Goal: Task Accomplishment & Management: Manage account settings

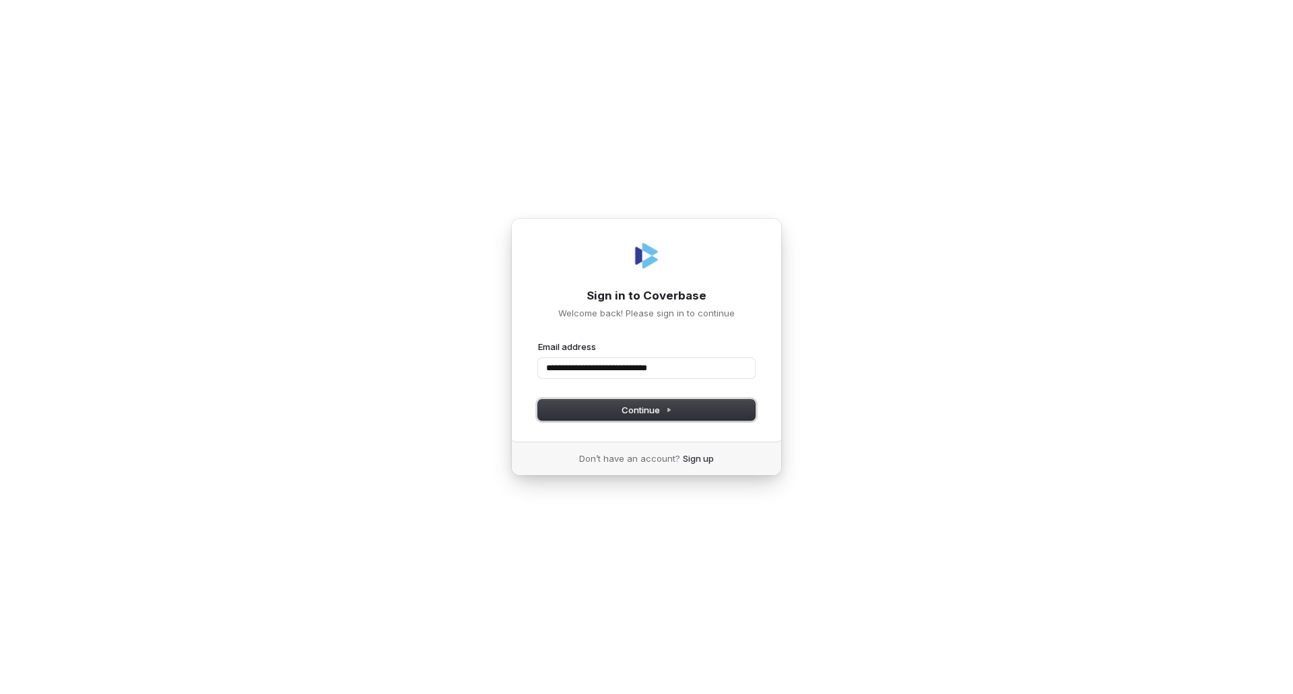
drag, startPoint x: 638, startPoint y: 409, endPoint x: 648, endPoint y: 423, distance: 16.8
click at [638, 409] on span "Continue" at bounding box center [646, 410] width 50 height 12
drag, startPoint x: 702, startPoint y: 367, endPoint x: 653, endPoint y: 364, distance: 49.3
click at [655, 364] on input "**********" at bounding box center [646, 368] width 217 height 20
click at [654, 401] on button "Continue" at bounding box center [646, 410] width 217 height 20
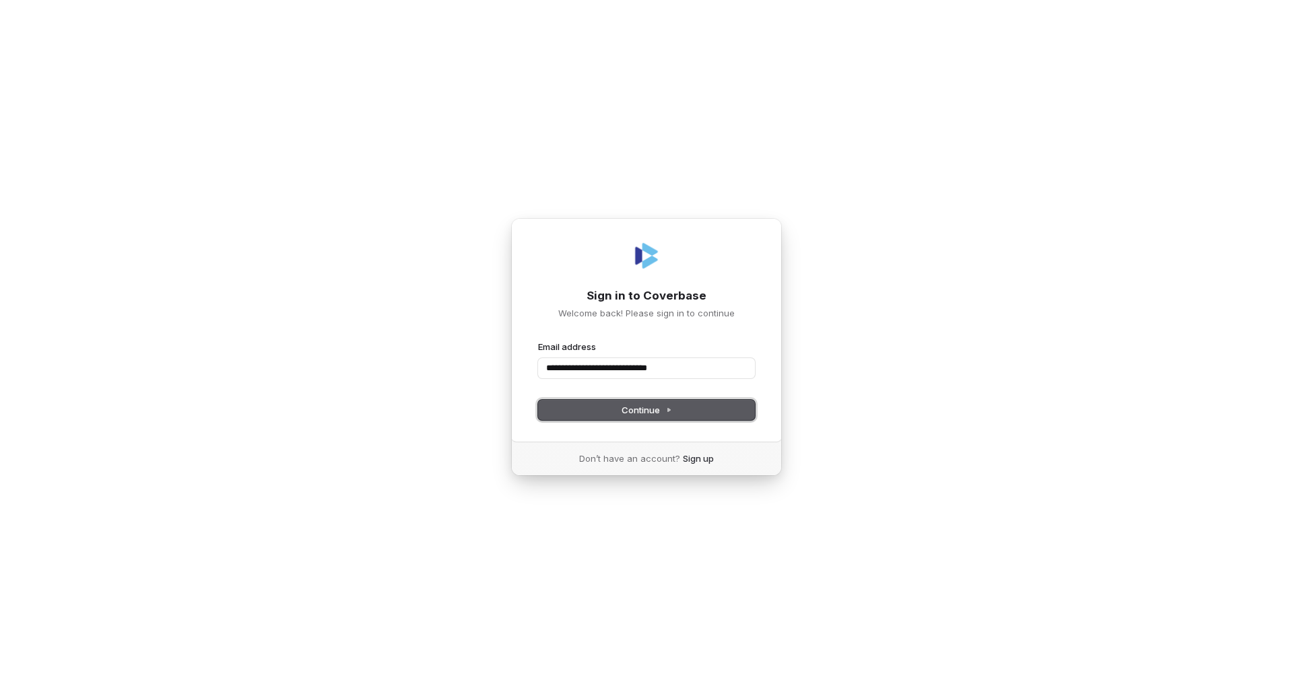
click at [656, 404] on span "Continue" at bounding box center [646, 410] width 50 height 12
click at [690, 370] on input "**********" at bounding box center [646, 368] width 217 height 20
click at [658, 411] on span "Continue" at bounding box center [646, 410] width 50 height 12
click at [678, 368] on input "**********" at bounding box center [646, 368] width 217 height 20
click at [682, 411] on button "Continue" at bounding box center [646, 410] width 217 height 20
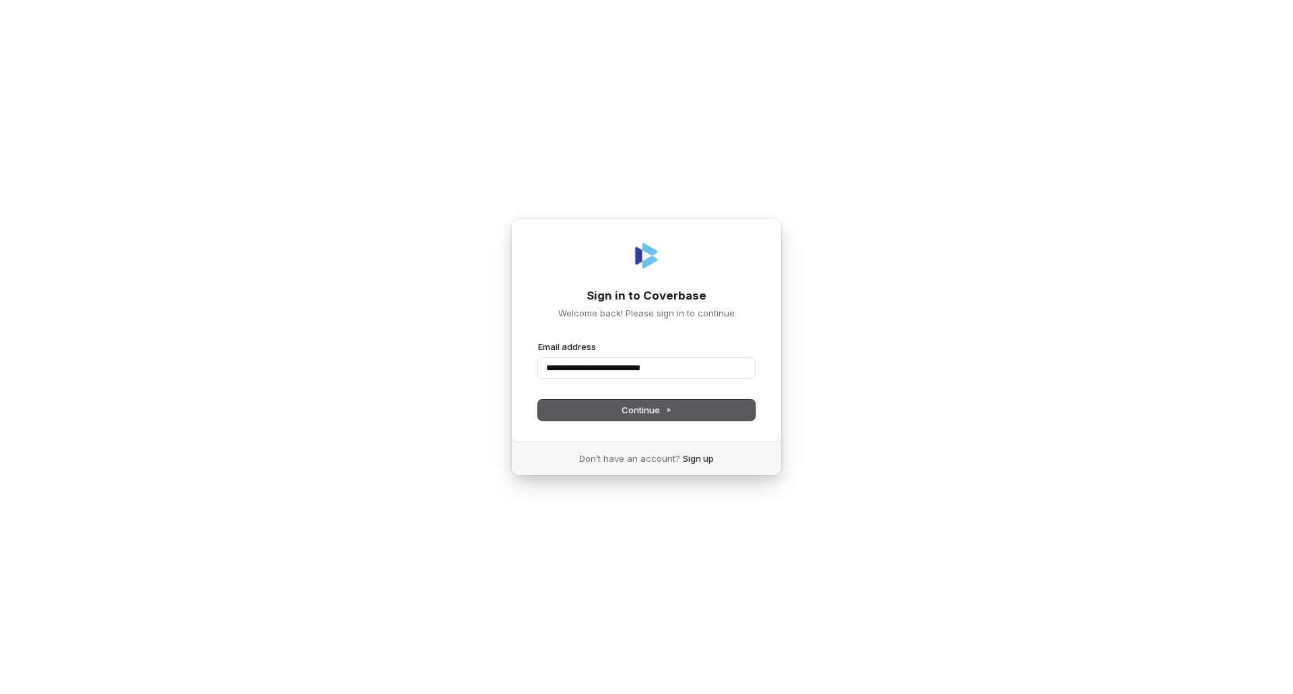
type input "**********"
click at [648, 371] on input "Email address" at bounding box center [646, 368] width 217 height 20
click at [679, 415] on button "Continue" at bounding box center [646, 410] width 217 height 20
click at [662, 408] on span "Continue" at bounding box center [646, 410] width 50 height 12
drag, startPoint x: 574, startPoint y: 367, endPoint x: 594, endPoint y: 379, distance: 24.1
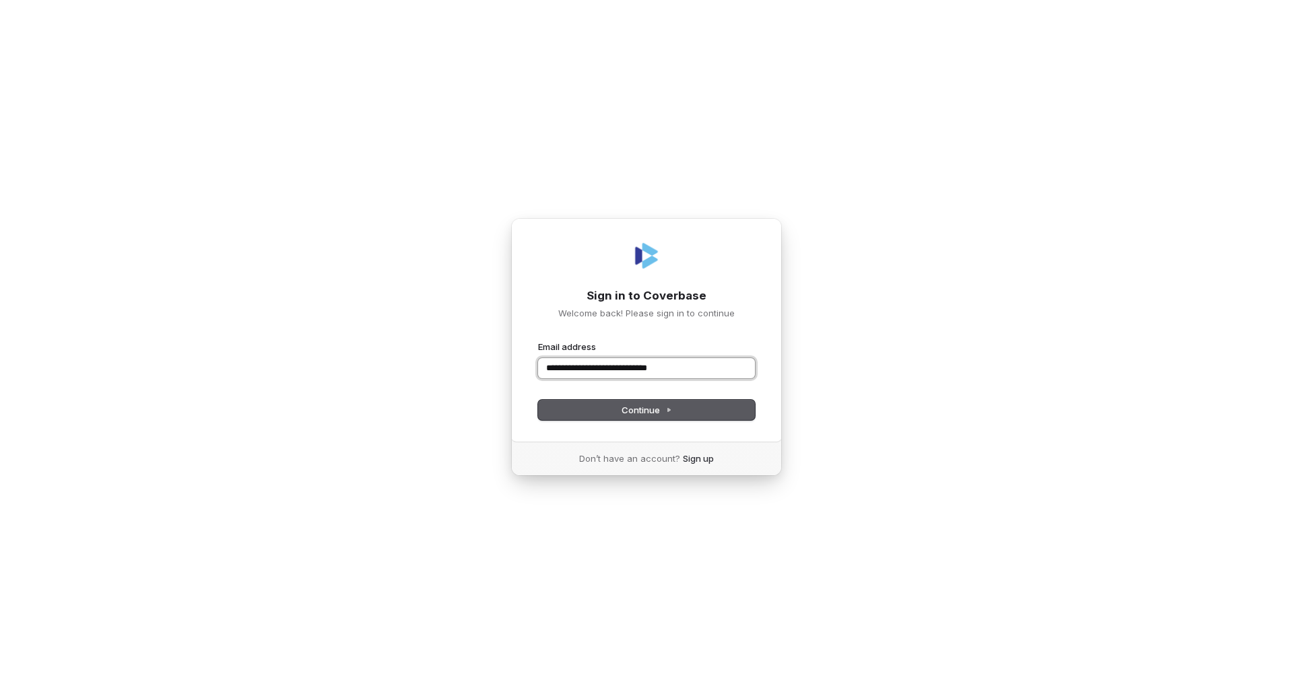
click at [574, 367] on input "**********" at bounding box center [646, 368] width 217 height 20
click at [655, 415] on span "Continue" at bounding box center [646, 410] width 50 height 12
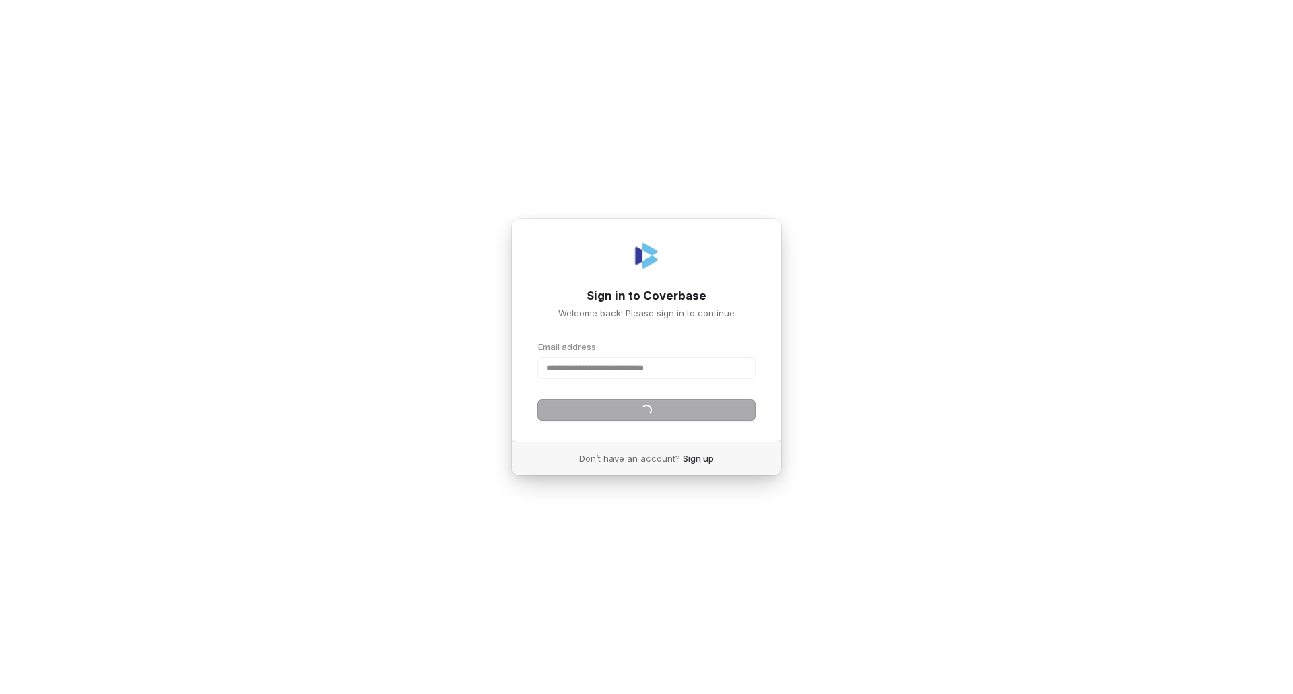
type input "**********"
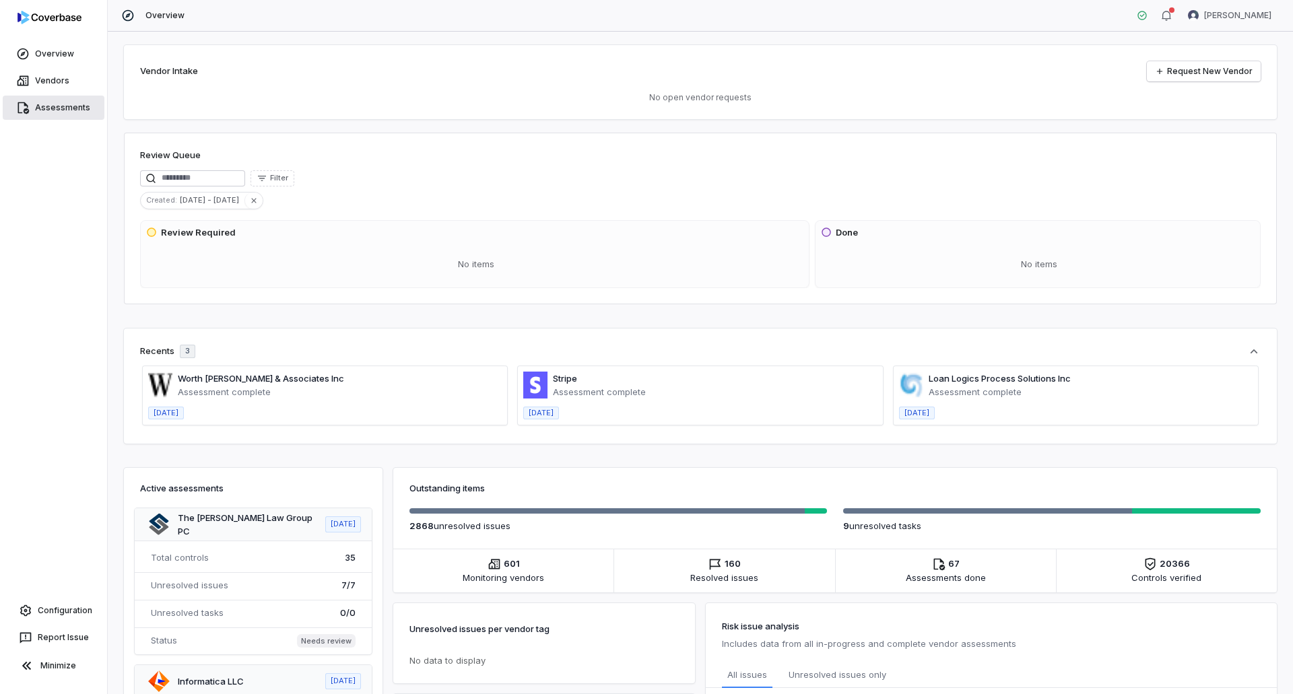
click at [77, 108] on link "Assessments" at bounding box center [54, 108] width 102 height 24
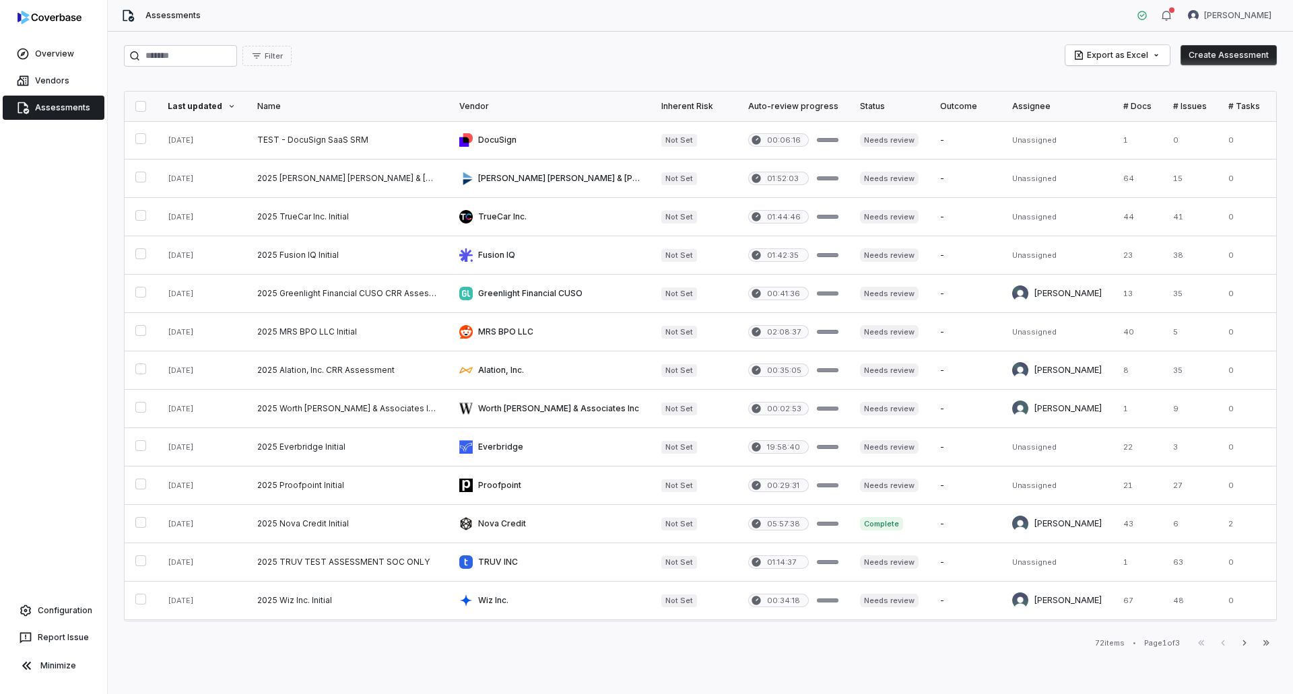
click at [1220, 53] on button "Create Assessment" at bounding box center [1228, 55] width 96 height 20
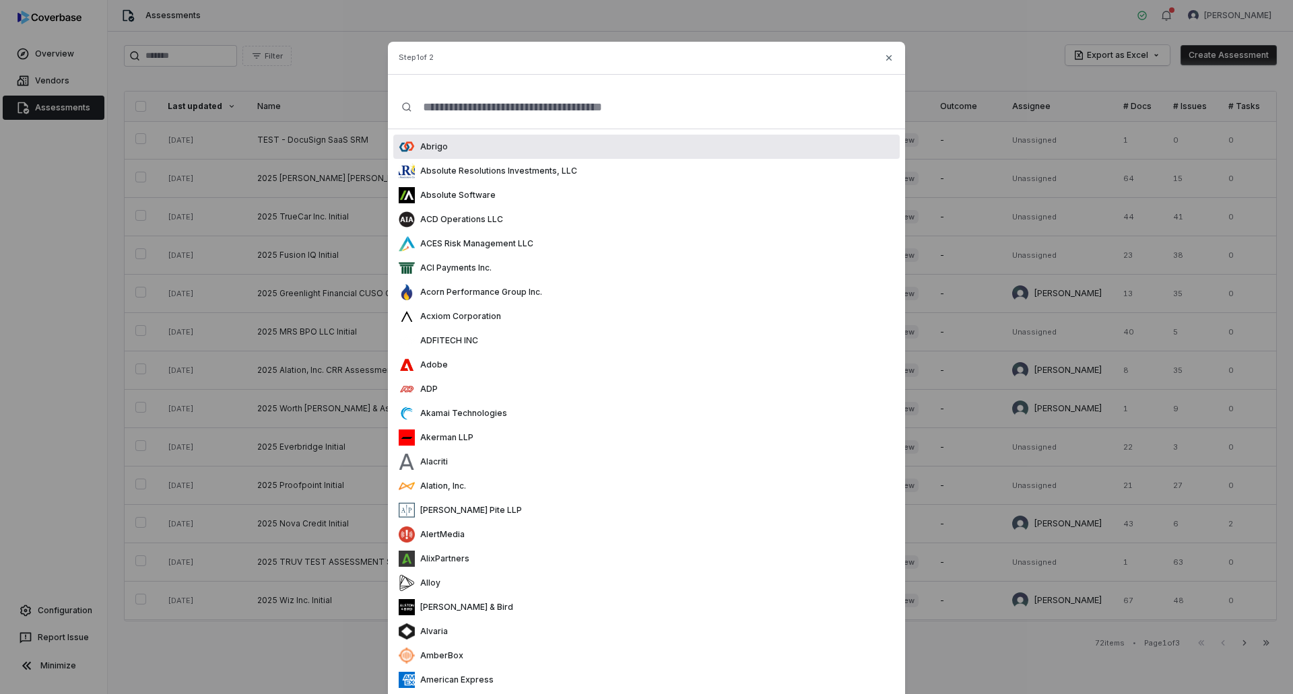
click at [442, 106] on input "text" at bounding box center [651, 107] width 479 height 43
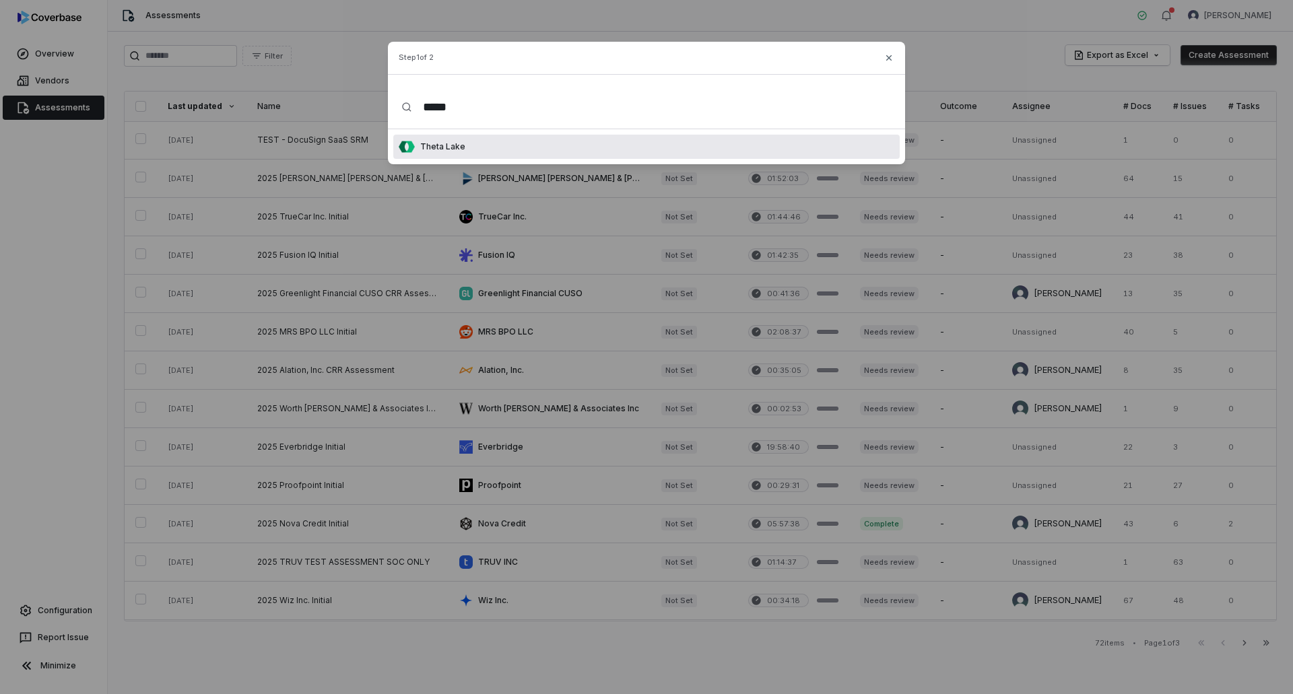
type input "*****"
click at [473, 149] on div "Theta Lake" at bounding box center [646, 147] width 506 height 24
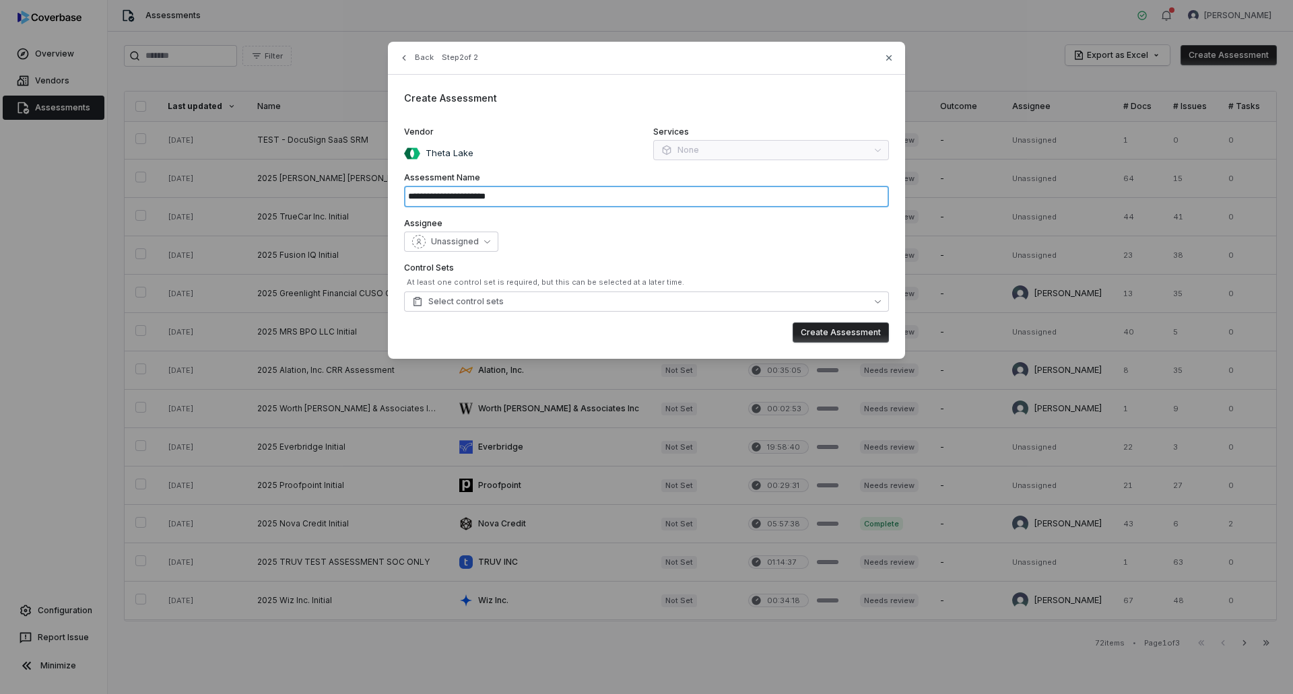
drag, startPoint x: 493, startPoint y: 198, endPoint x: 480, endPoint y: 197, distance: 12.9
click at [480, 197] on input "**********" at bounding box center [646, 197] width 485 height 22
type input "**********"
click at [476, 236] on span "Unassigned" at bounding box center [455, 241] width 48 height 11
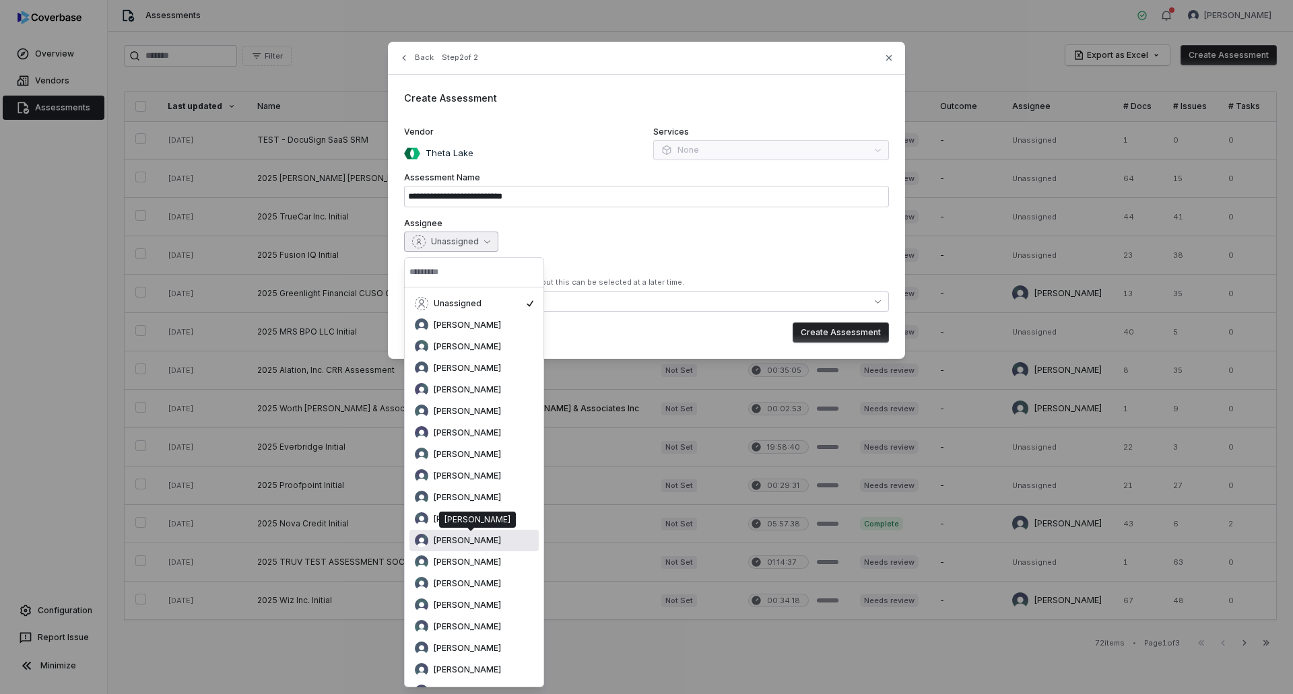
click at [454, 538] on span "[PERSON_NAME]" at bounding box center [467, 540] width 67 height 11
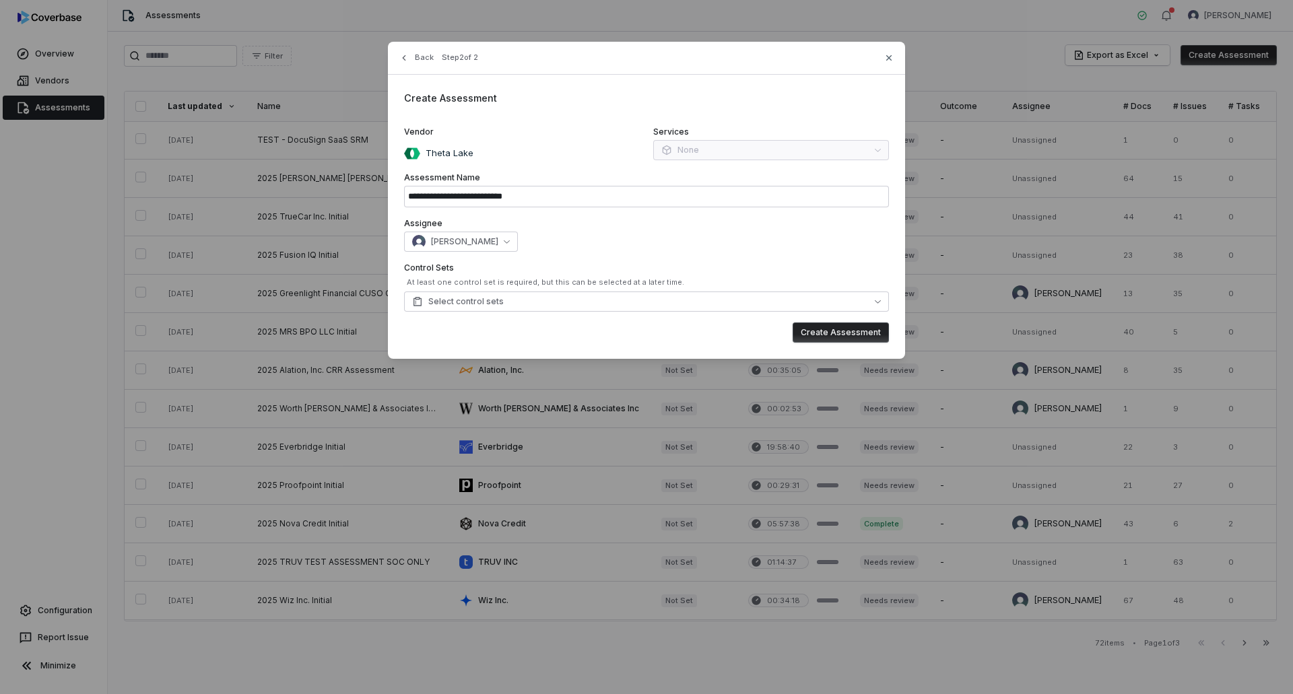
click at [598, 232] on div "[PERSON_NAME]" at bounding box center [646, 242] width 485 height 20
click at [672, 301] on button "Select control sets" at bounding box center [646, 302] width 485 height 20
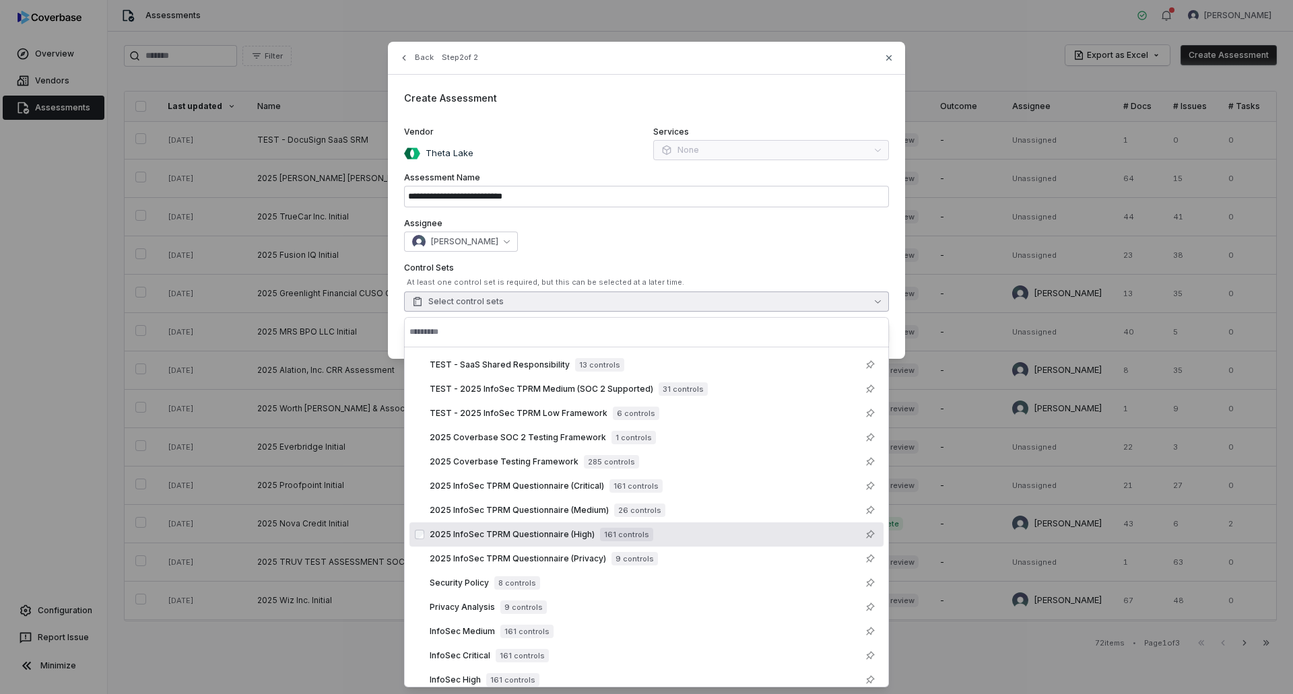
click at [531, 533] on span "2025 InfoSec TPRM Questionnaire (High)" at bounding box center [512, 534] width 165 height 11
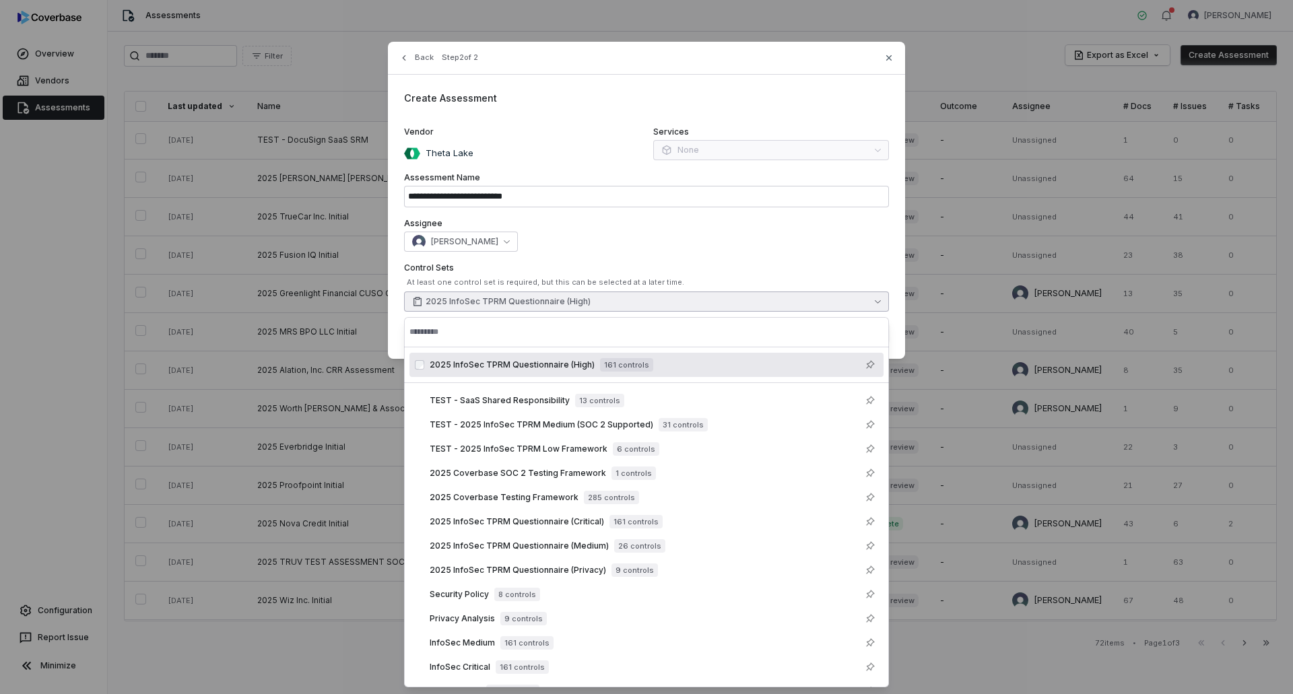
click at [684, 235] on div "[PERSON_NAME]" at bounding box center [646, 242] width 485 height 20
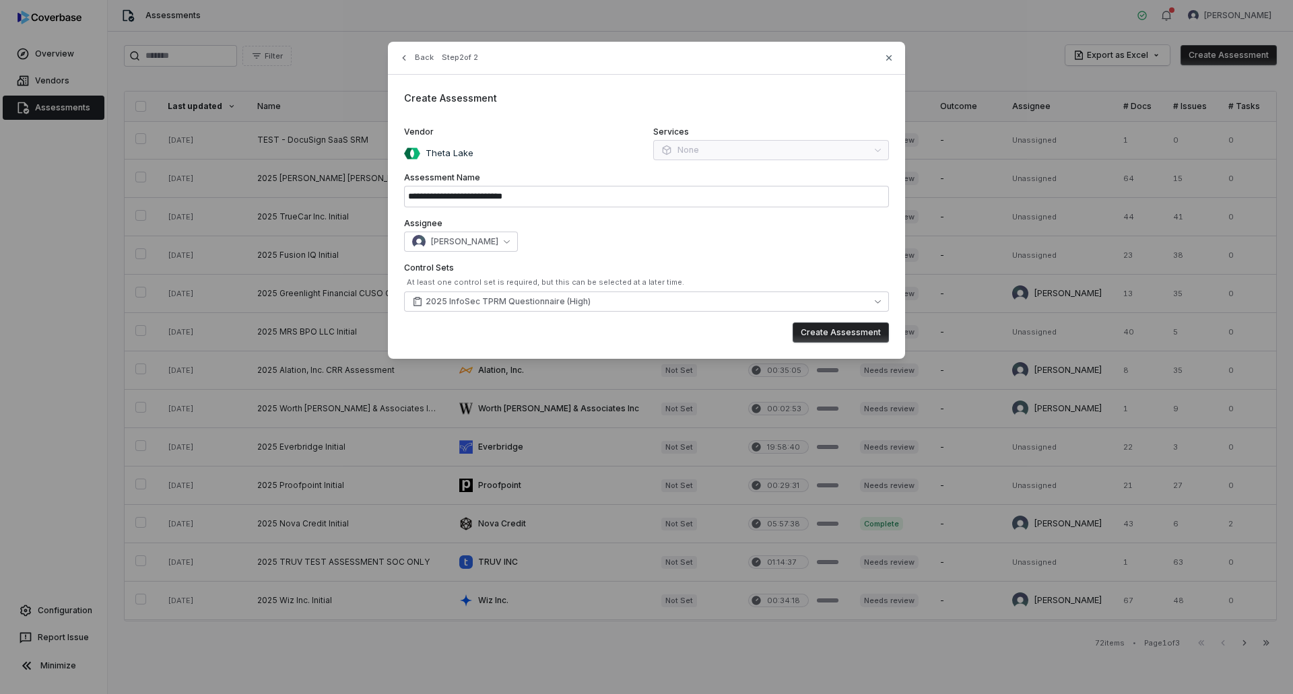
click at [839, 333] on button "Create Assessment" at bounding box center [840, 332] width 96 height 20
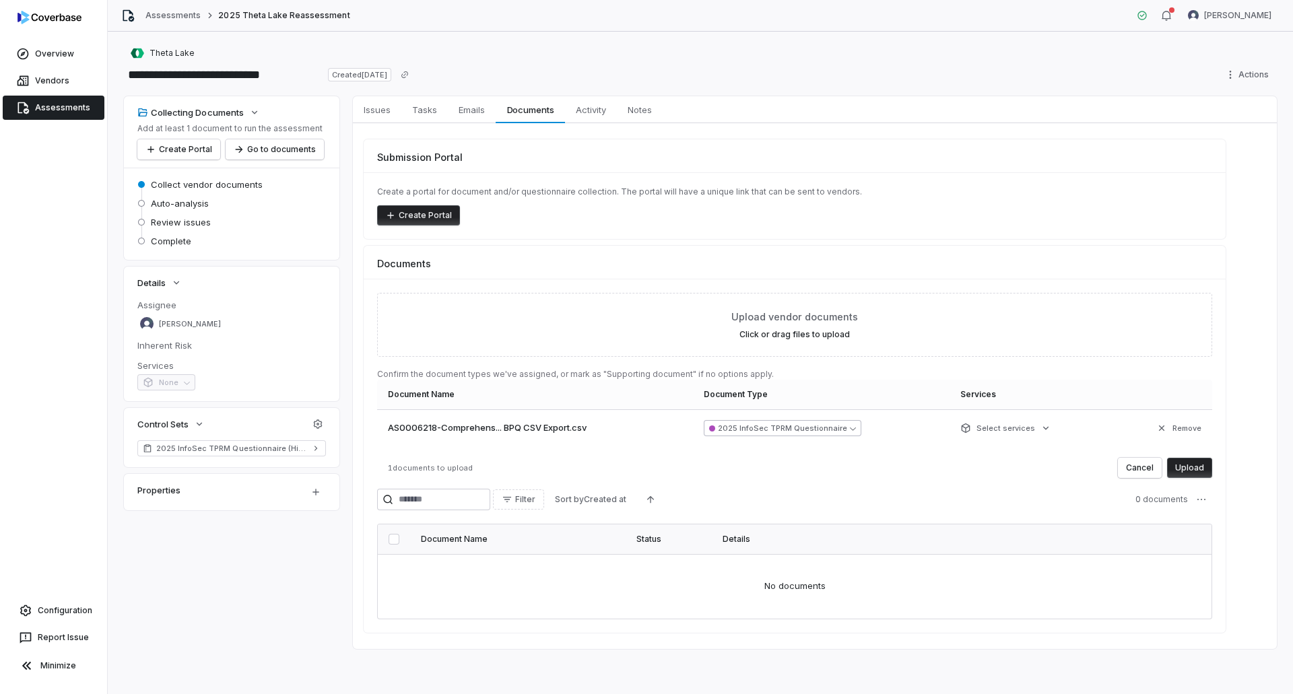
click at [848, 434] on button "2025 InfoSec TPRM Questionnaire" at bounding box center [783, 428] width 158 height 16
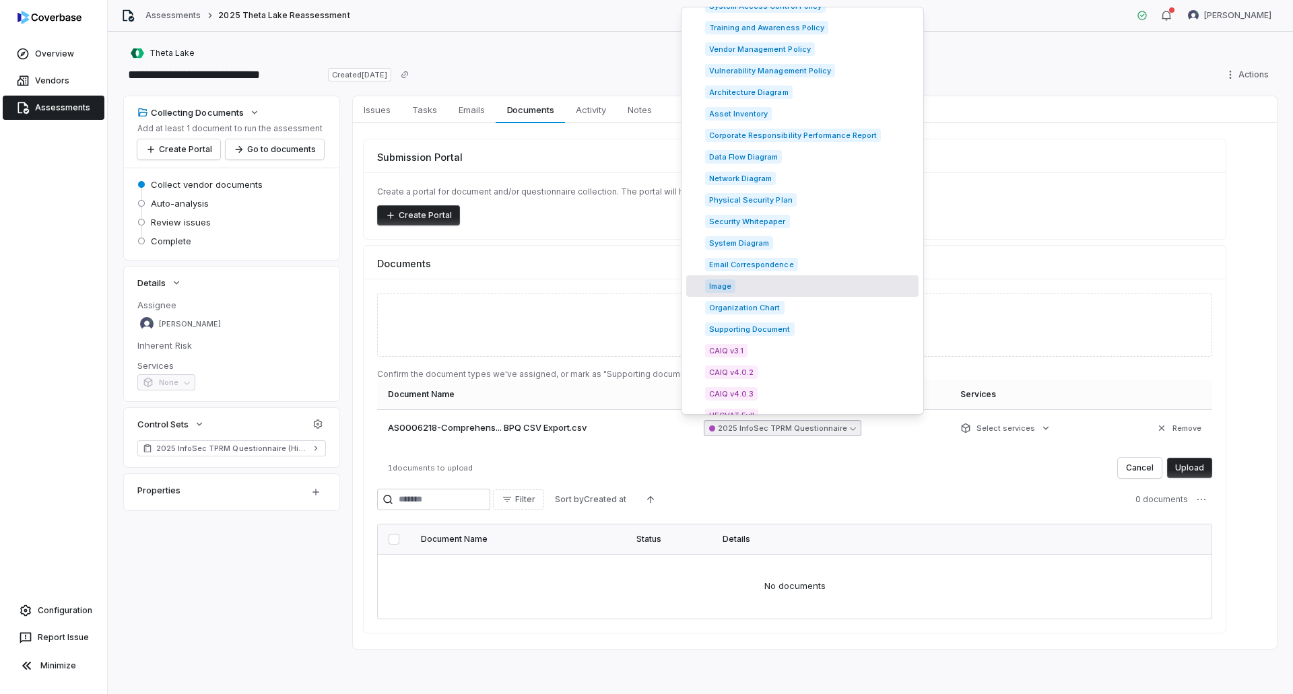
scroll to position [1683, 0]
click at [751, 330] on span "Supporting Document" at bounding box center [750, 326] width 90 height 13
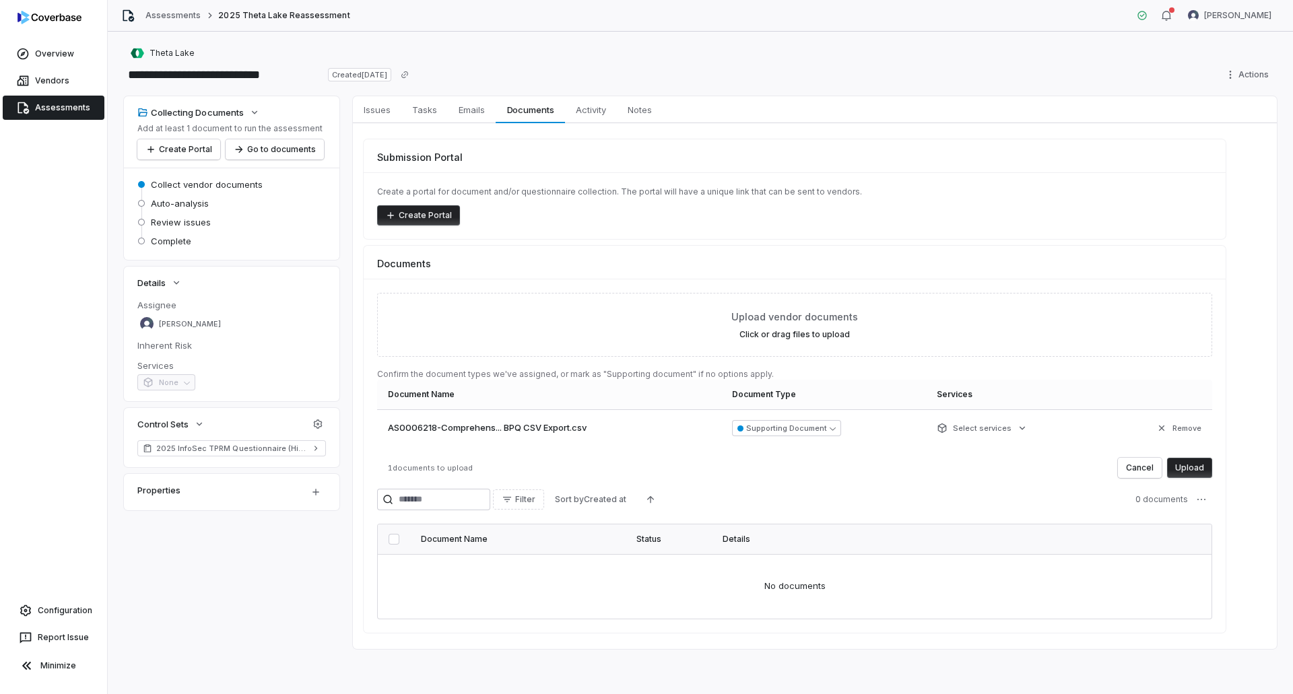
click at [1182, 471] on button "Upload" at bounding box center [1189, 468] width 45 height 20
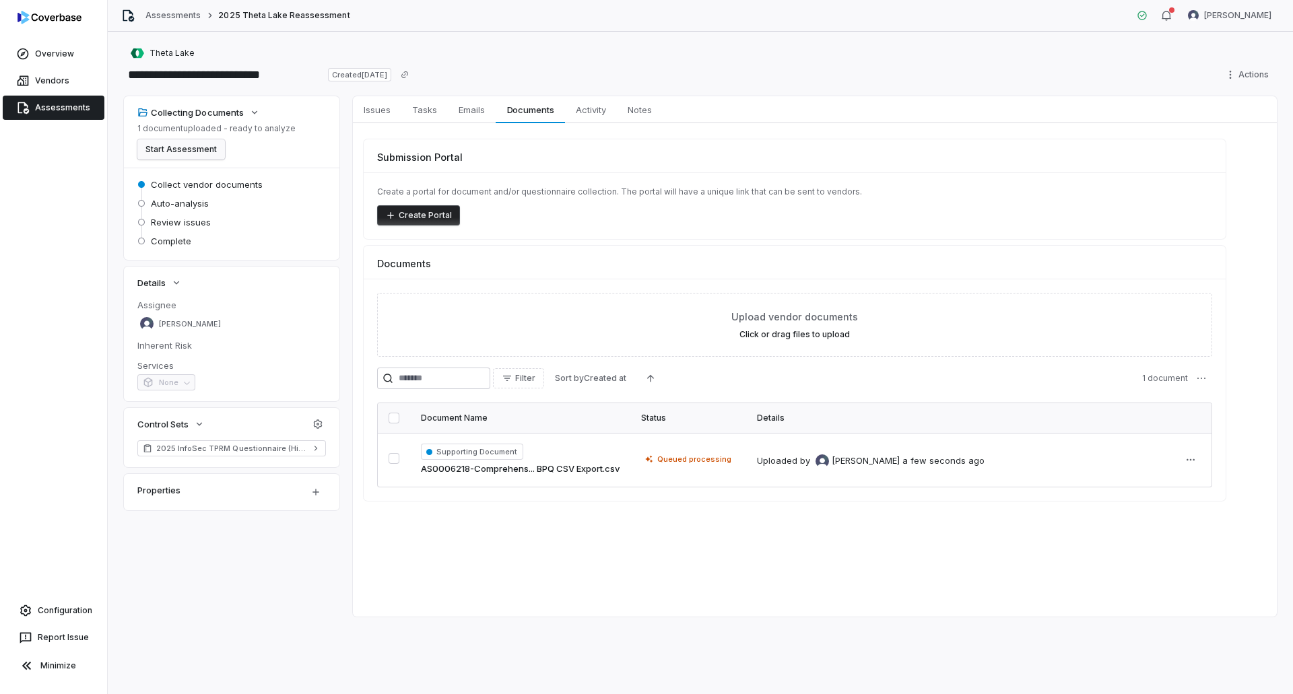
click at [175, 154] on button "Start Assessment" at bounding box center [181, 149] width 88 height 20
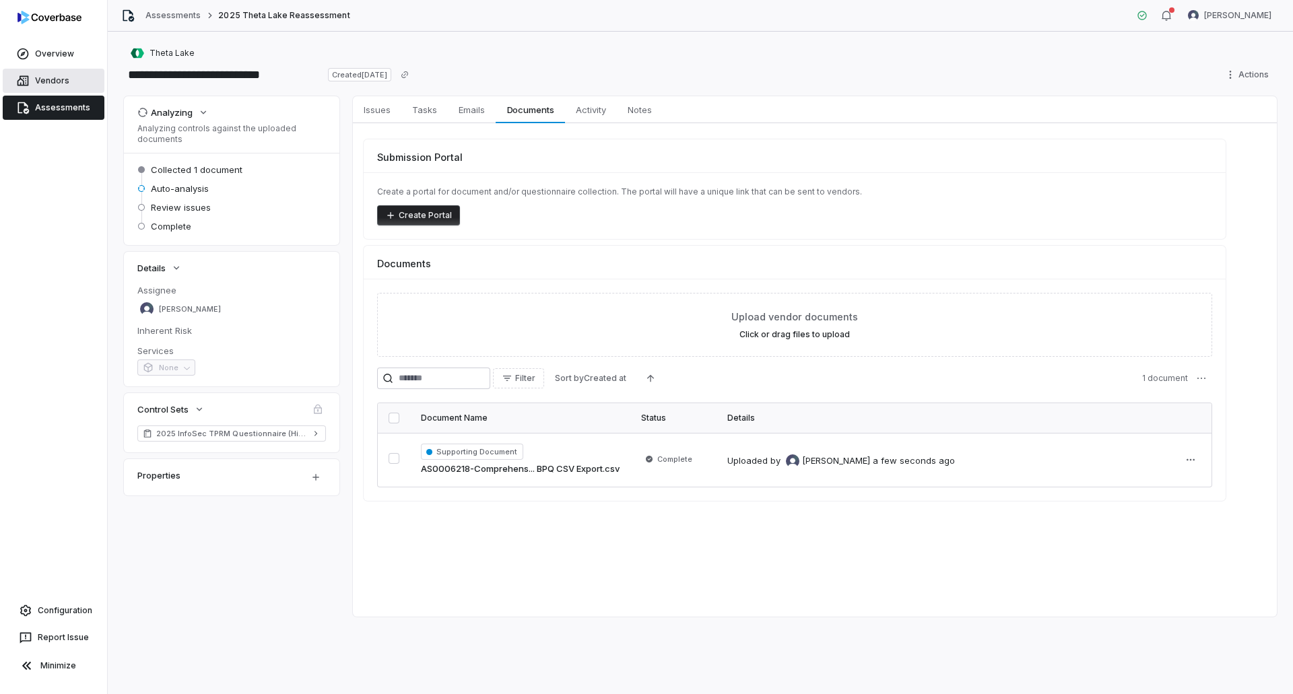
click at [57, 79] on link "Vendors" at bounding box center [54, 81] width 102 height 24
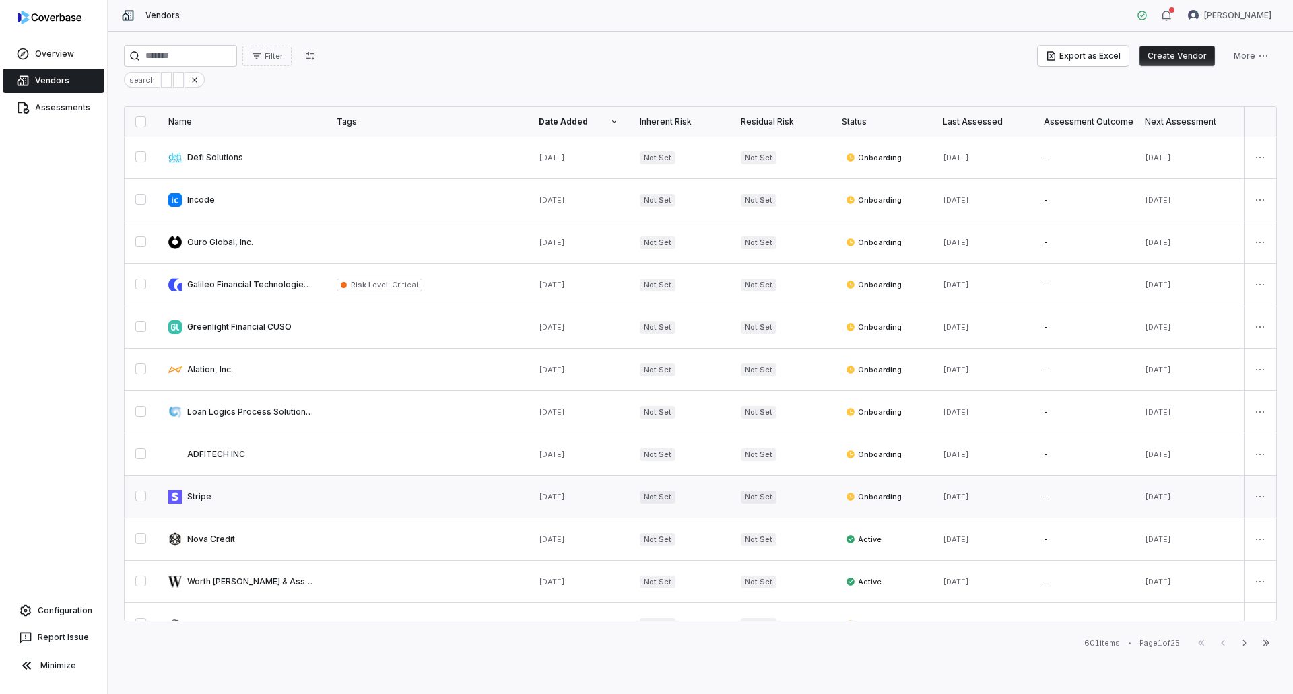
click at [203, 500] on link at bounding box center [242, 497] width 168 height 42
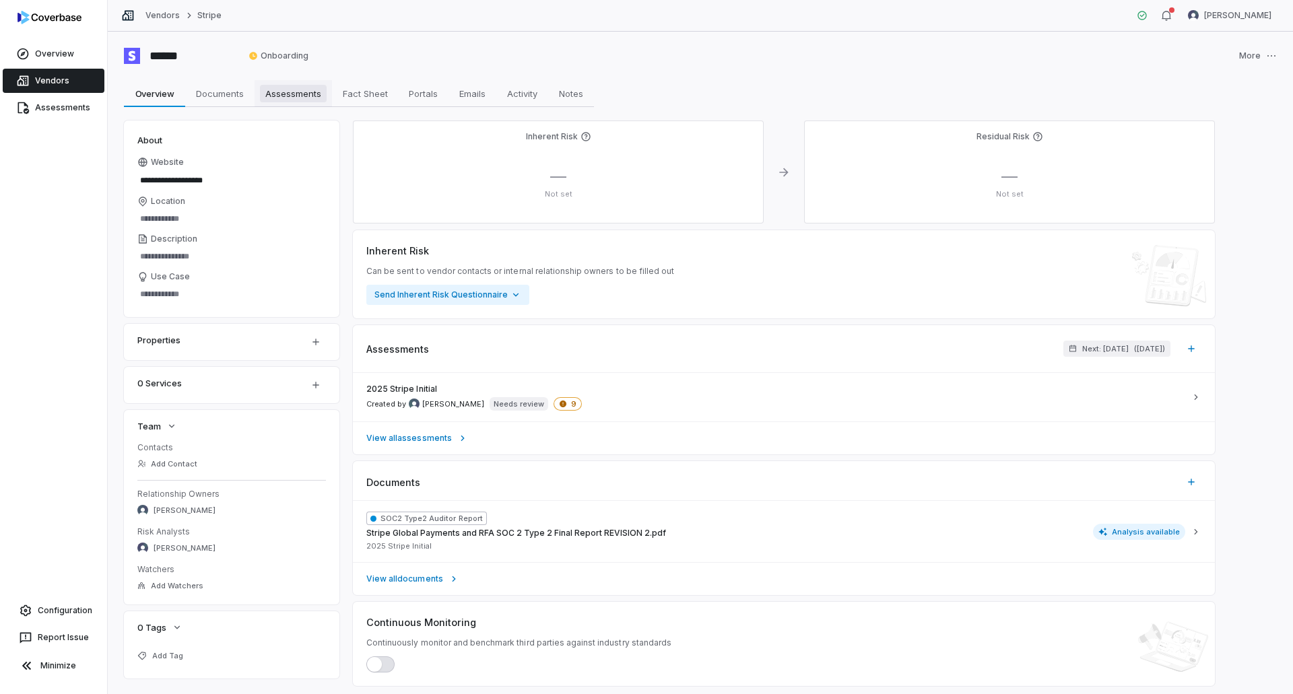
click at [312, 94] on span "Assessments" at bounding box center [293, 94] width 67 height 18
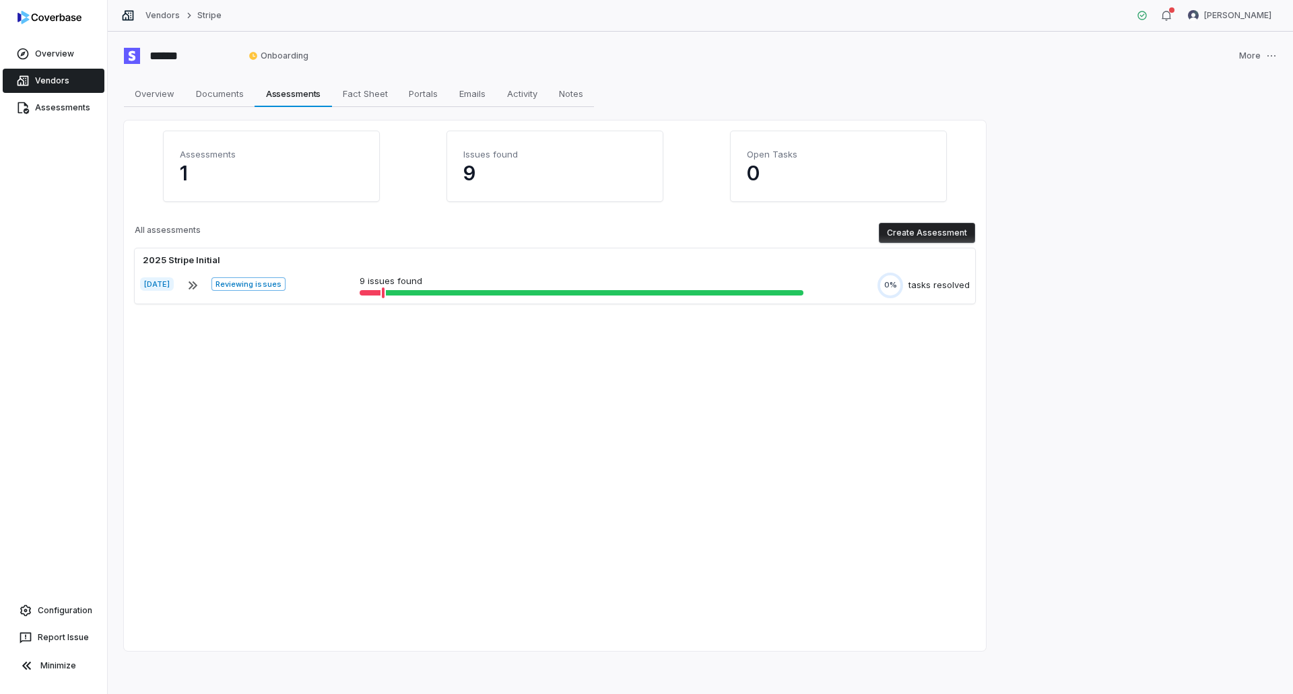
click at [68, 83] on link "Vendors" at bounding box center [54, 81] width 102 height 24
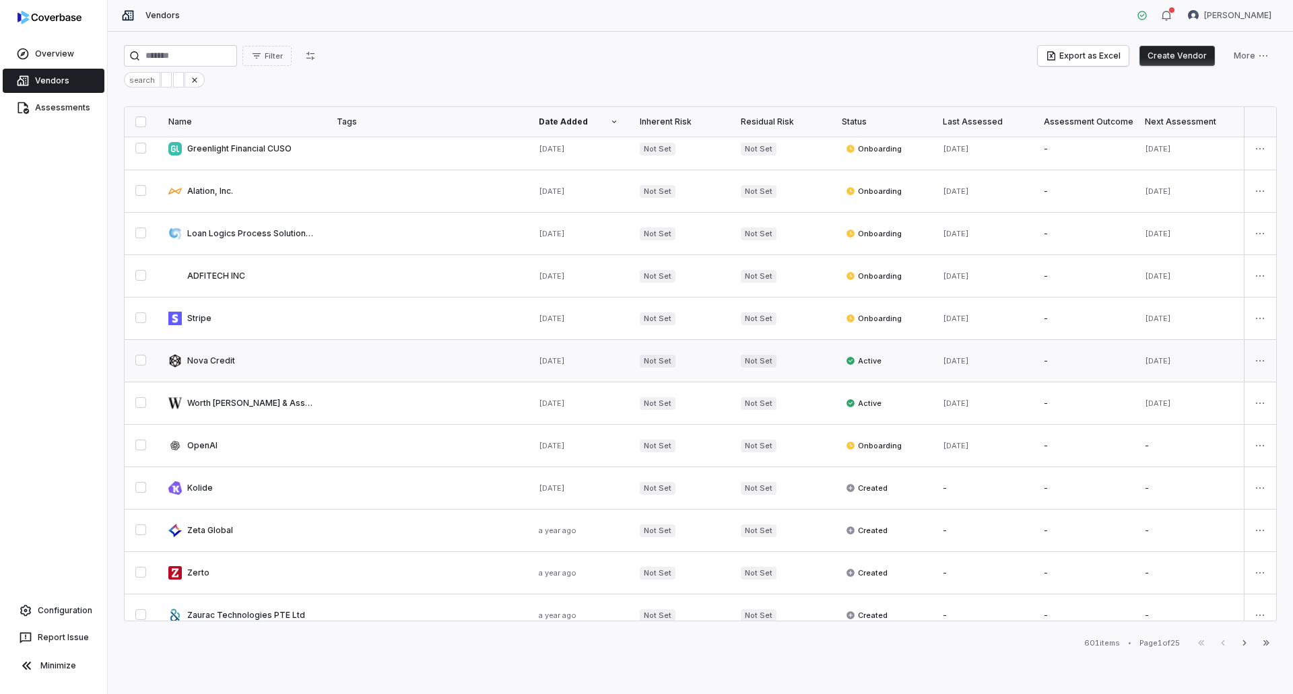
scroll to position [202, 0]
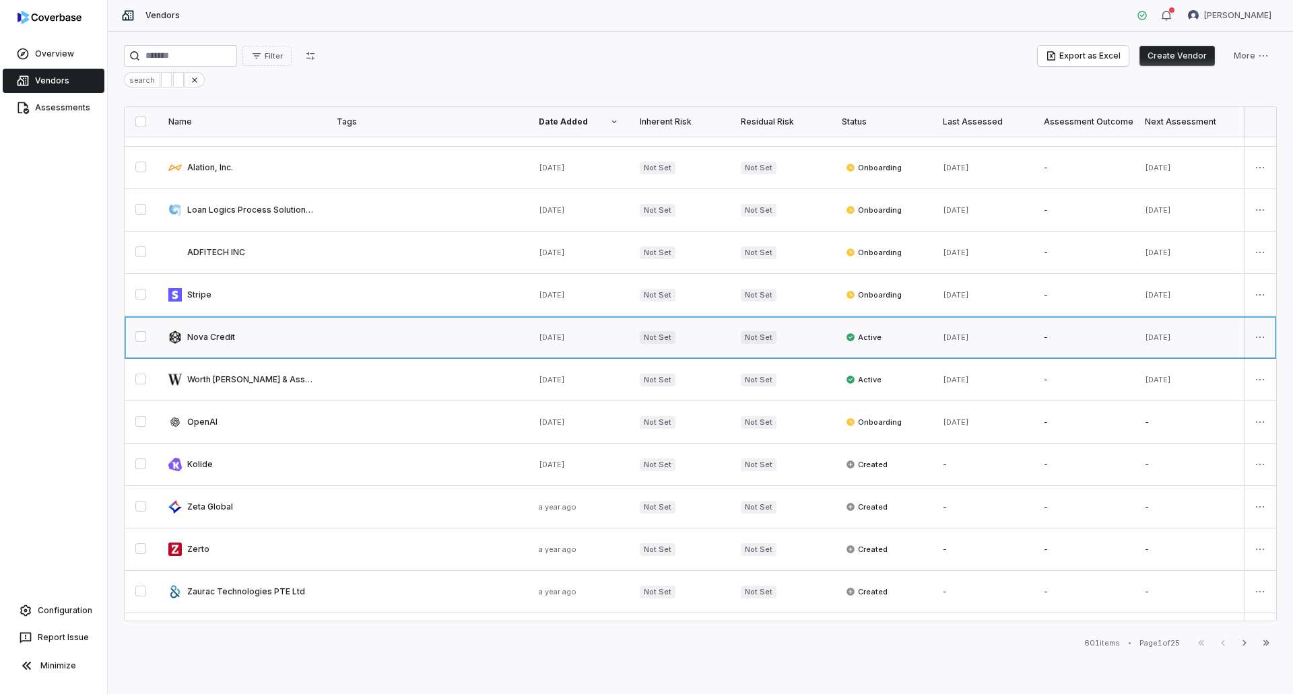
click at [245, 341] on link at bounding box center [242, 337] width 168 height 42
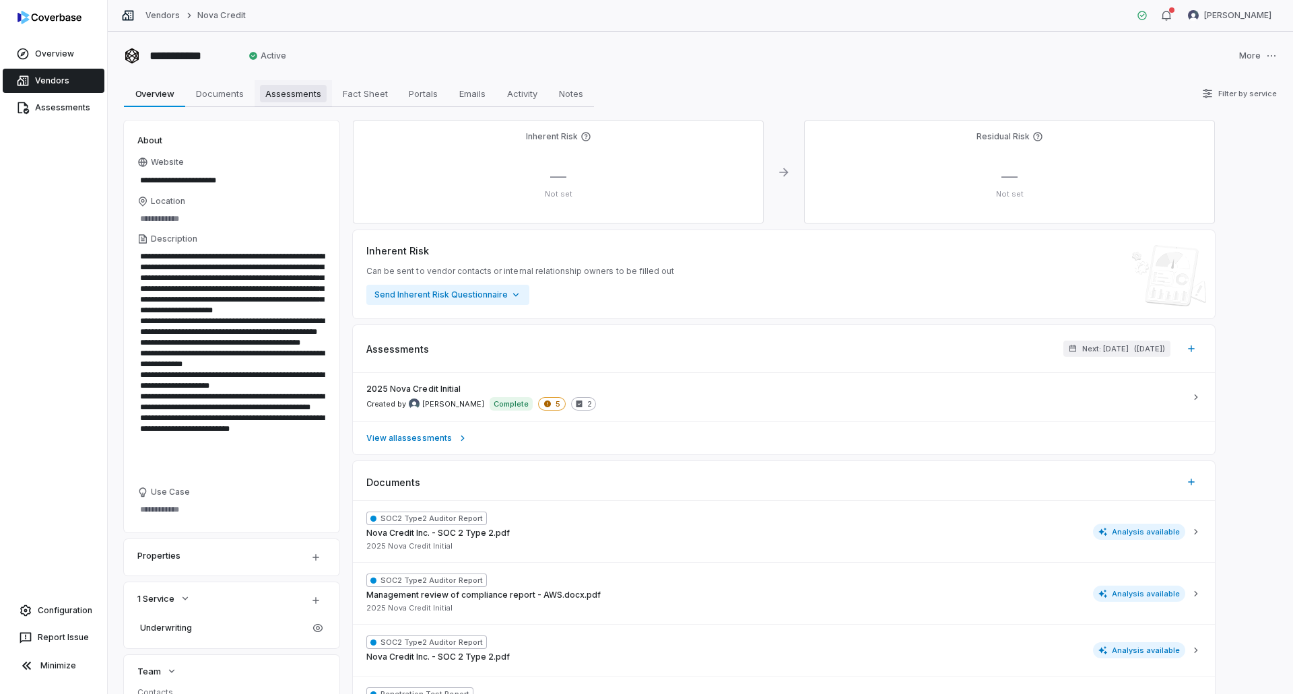
click at [281, 98] on span "Assessments" at bounding box center [293, 94] width 67 height 18
type textarea "*"
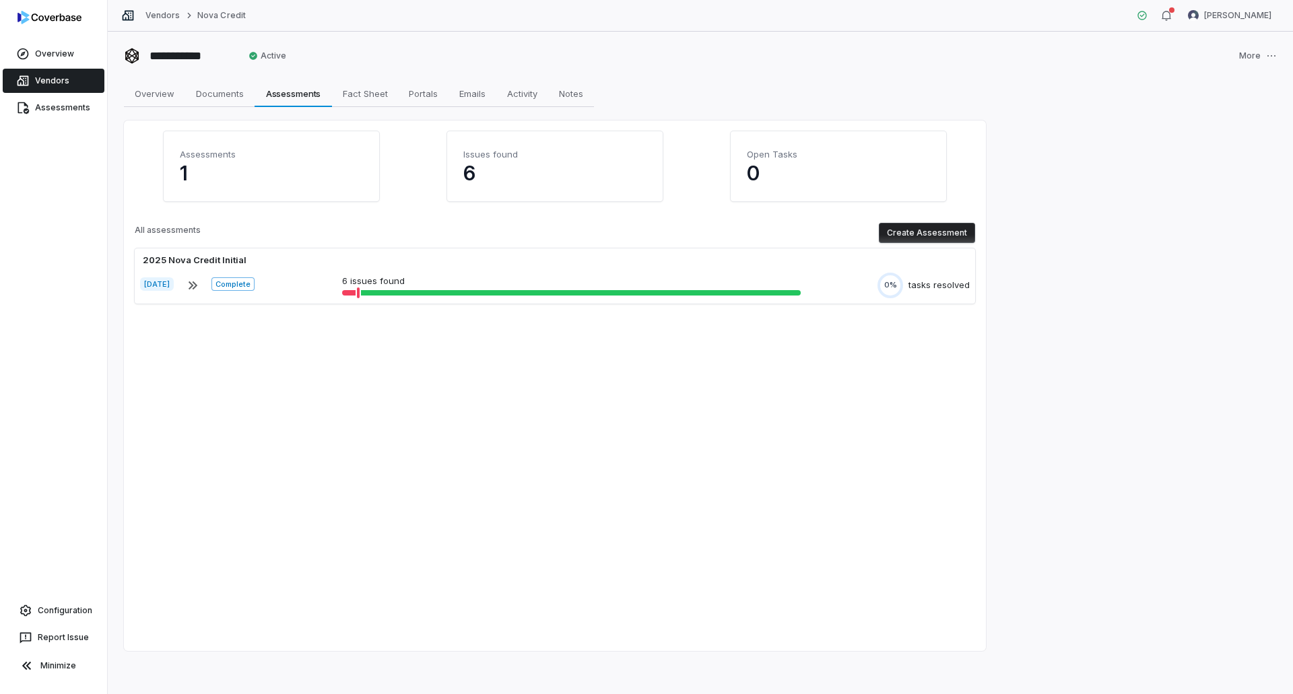
click at [51, 77] on link "Vendors" at bounding box center [54, 81] width 102 height 24
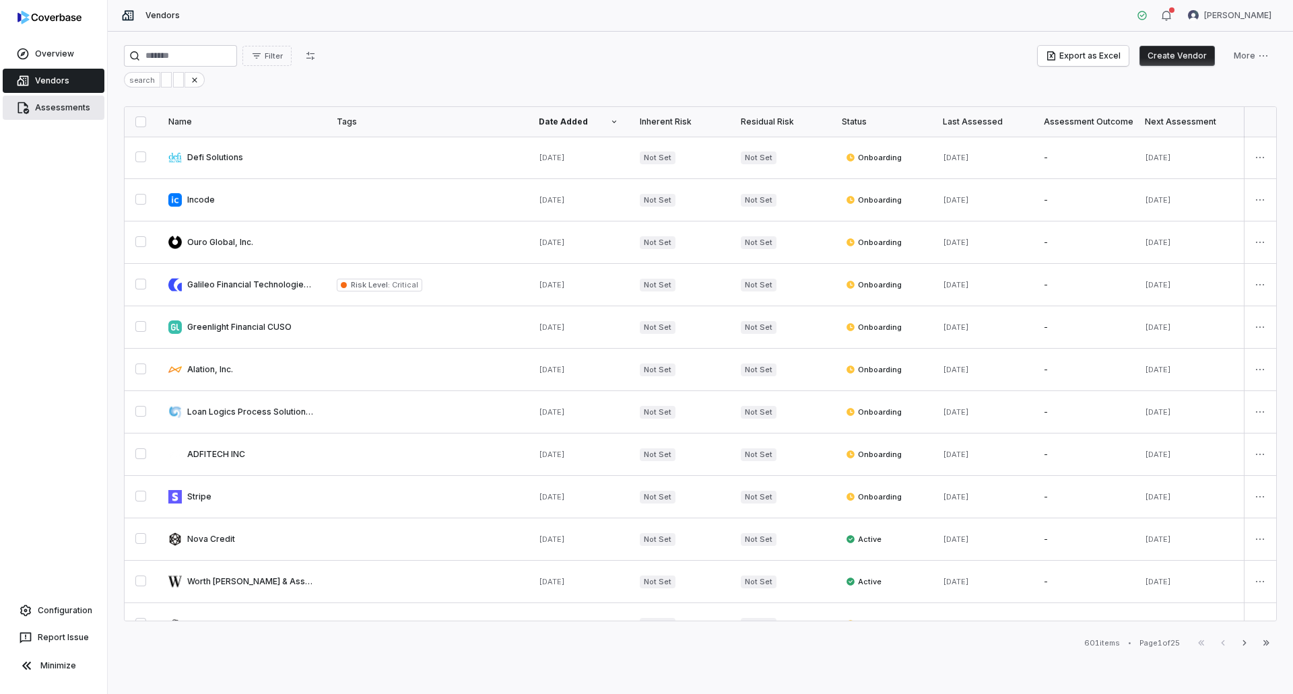
click at [61, 108] on link "Assessments" at bounding box center [54, 108] width 102 height 24
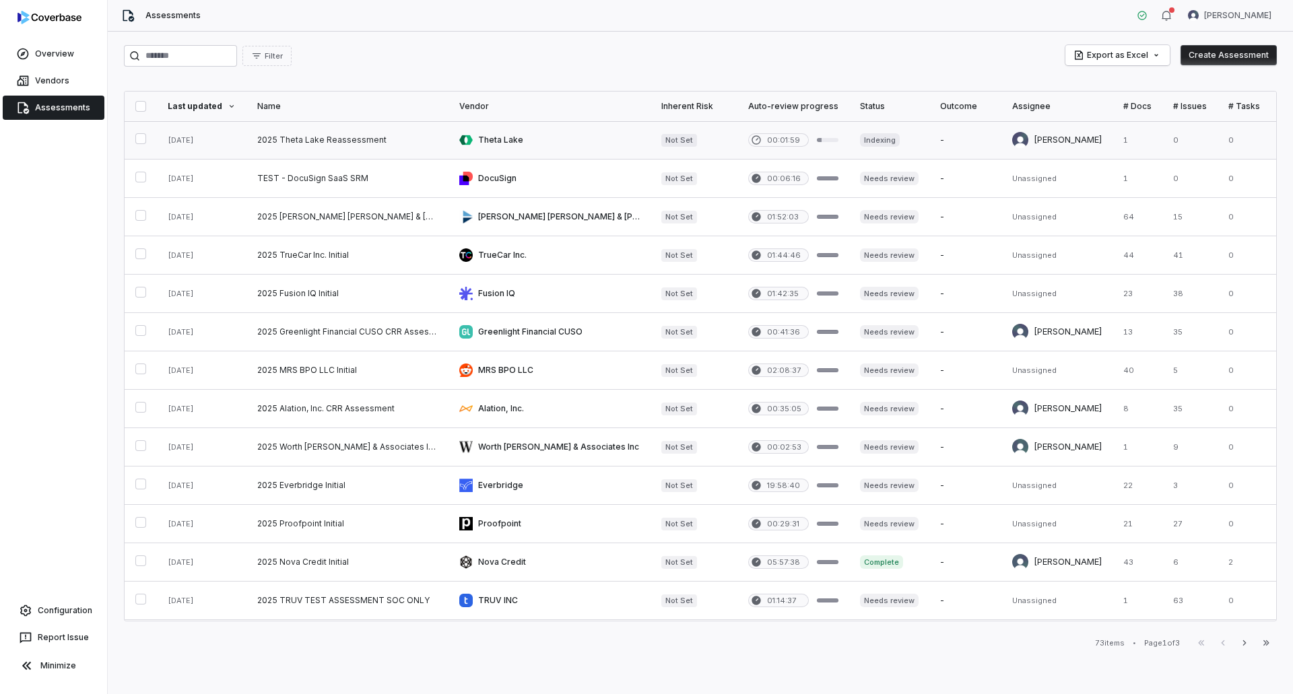
click at [316, 142] on link at bounding box center [347, 140] width 202 height 38
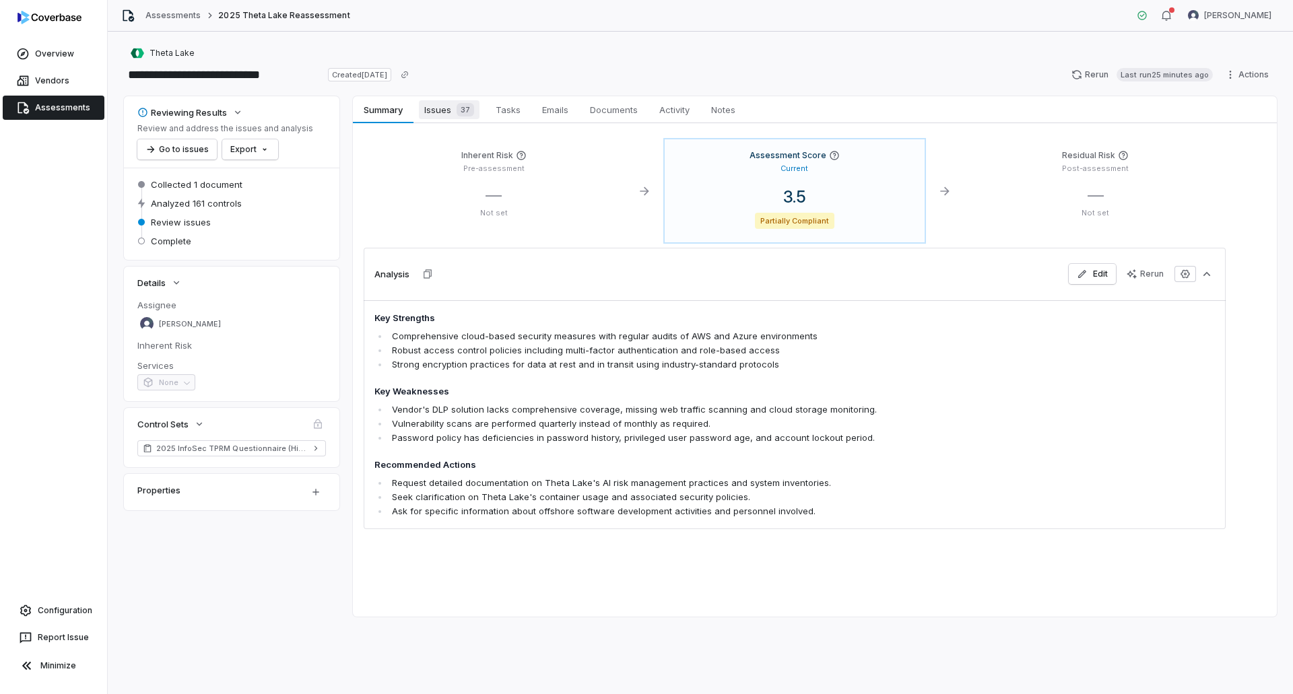
click at [448, 107] on span "Issues 37" at bounding box center [449, 109] width 61 height 19
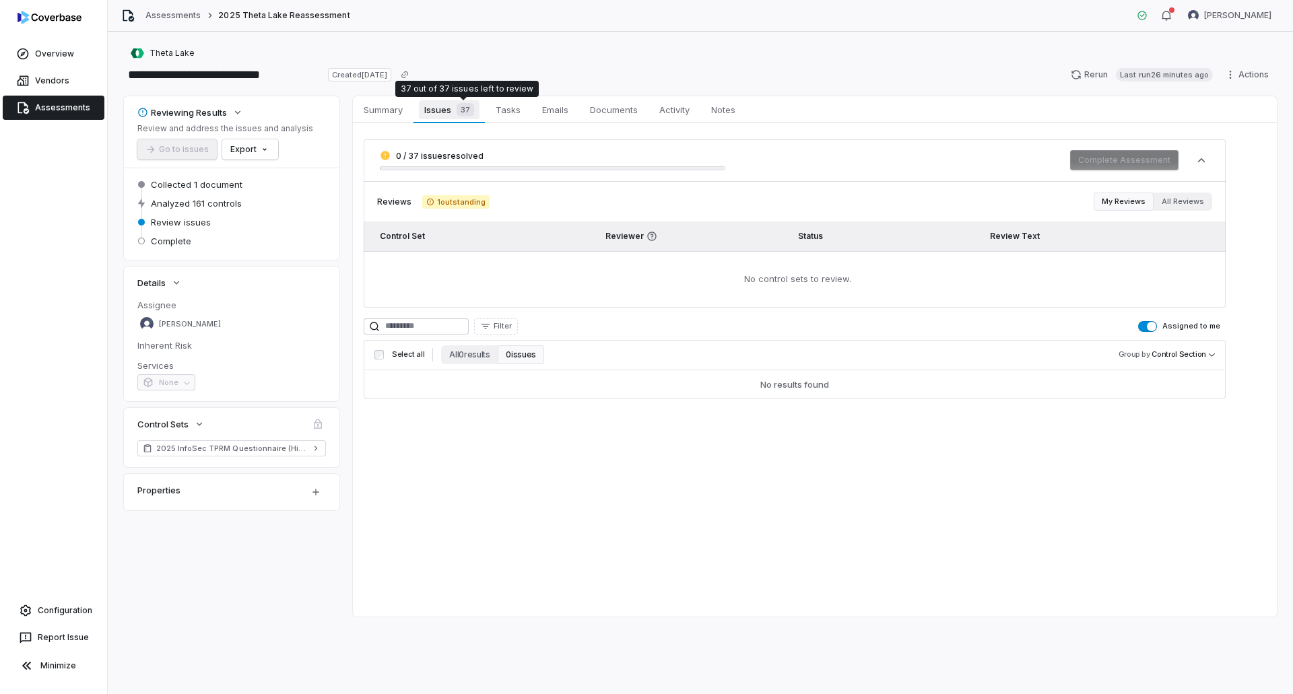
click at [448, 108] on span "Issues 37" at bounding box center [449, 109] width 60 height 19
click at [401, 114] on span "Summary" at bounding box center [383, 110] width 50 height 18
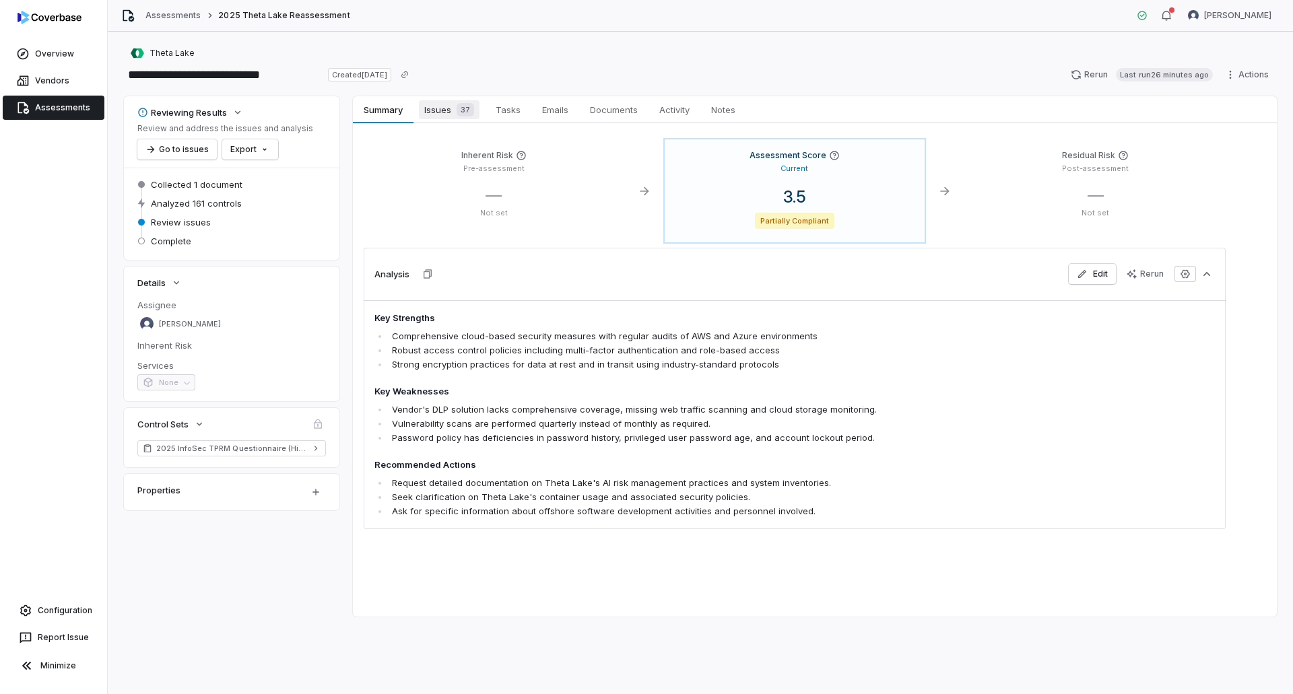
click at [446, 111] on span "Issues 37" at bounding box center [449, 109] width 61 height 19
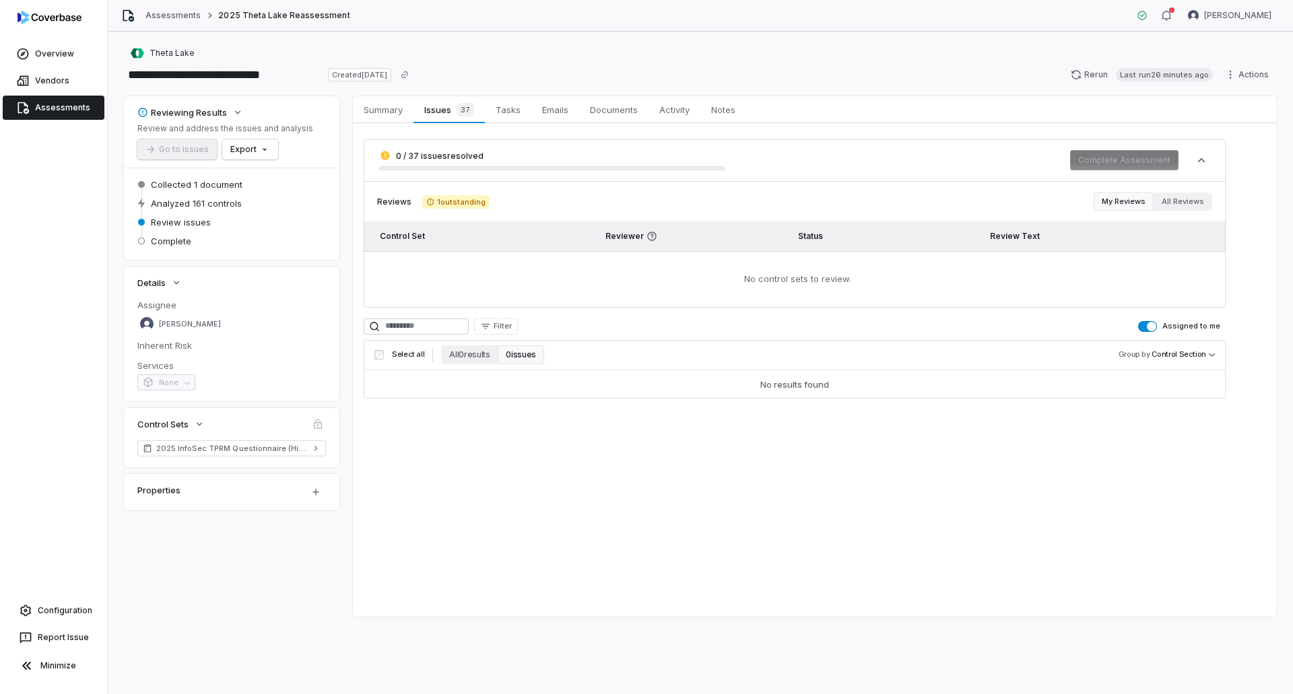
click at [46, 108] on link "Assessments" at bounding box center [54, 108] width 102 height 24
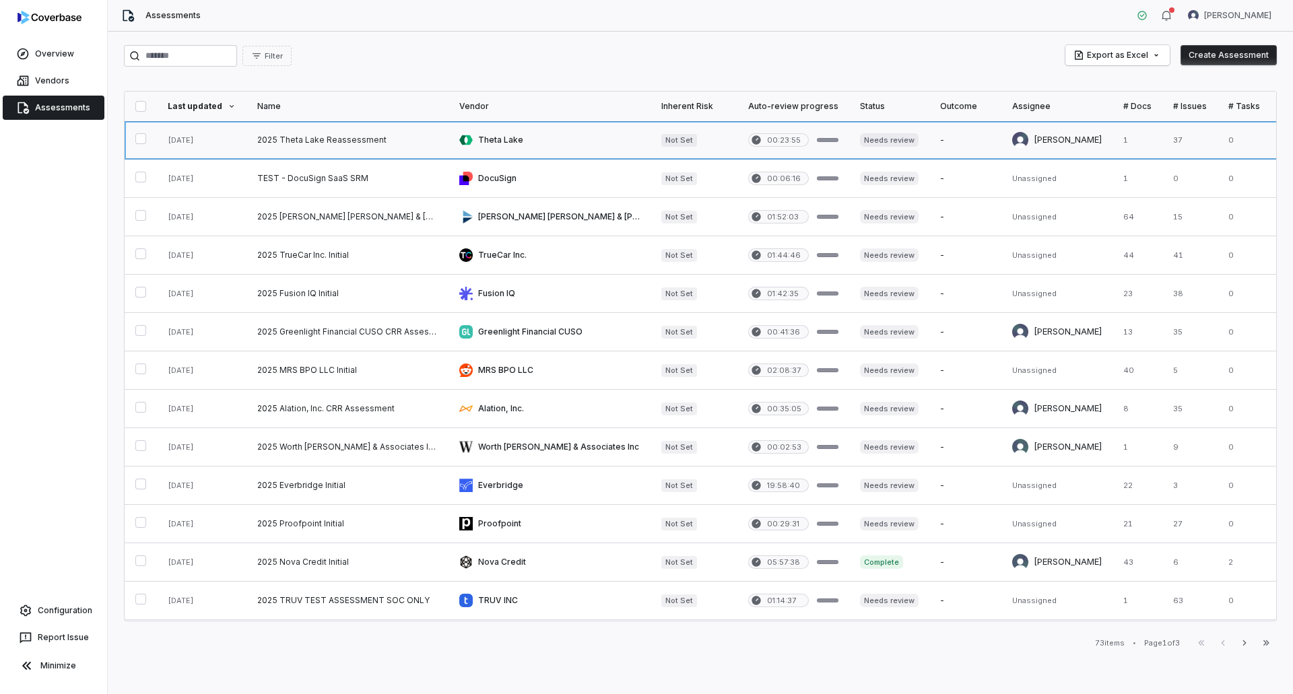
click at [293, 139] on link at bounding box center [347, 140] width 202 height 38
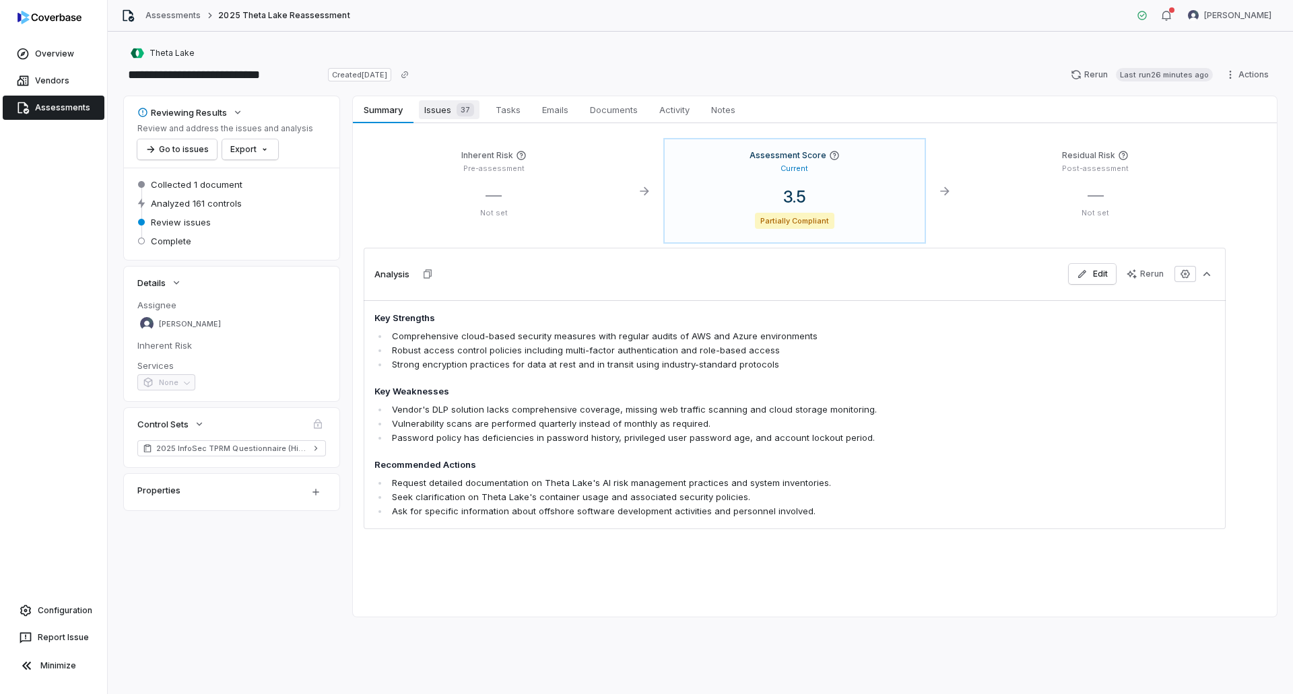
click at [442, 108] on span "Issues 37" at bounding box center [449, 109] width 61 height 19
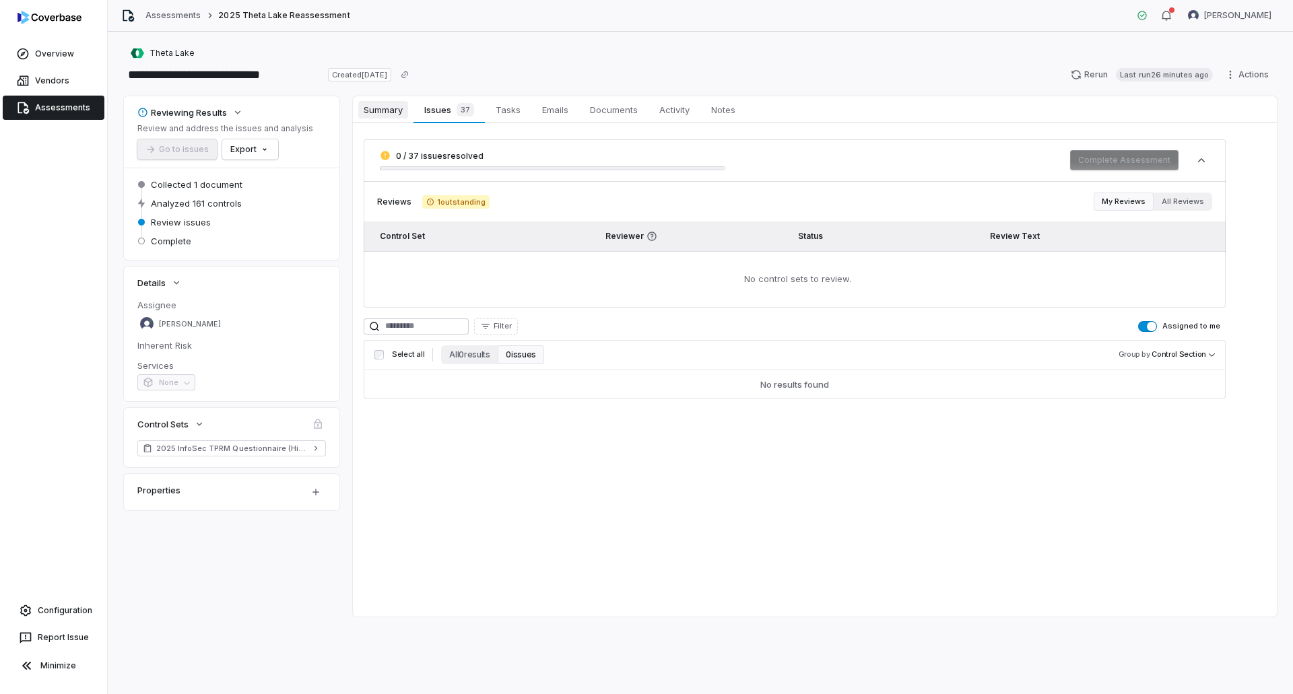
click at [380, 110] on span "Summary" at bounding box center [383, 110] width 50 height 18
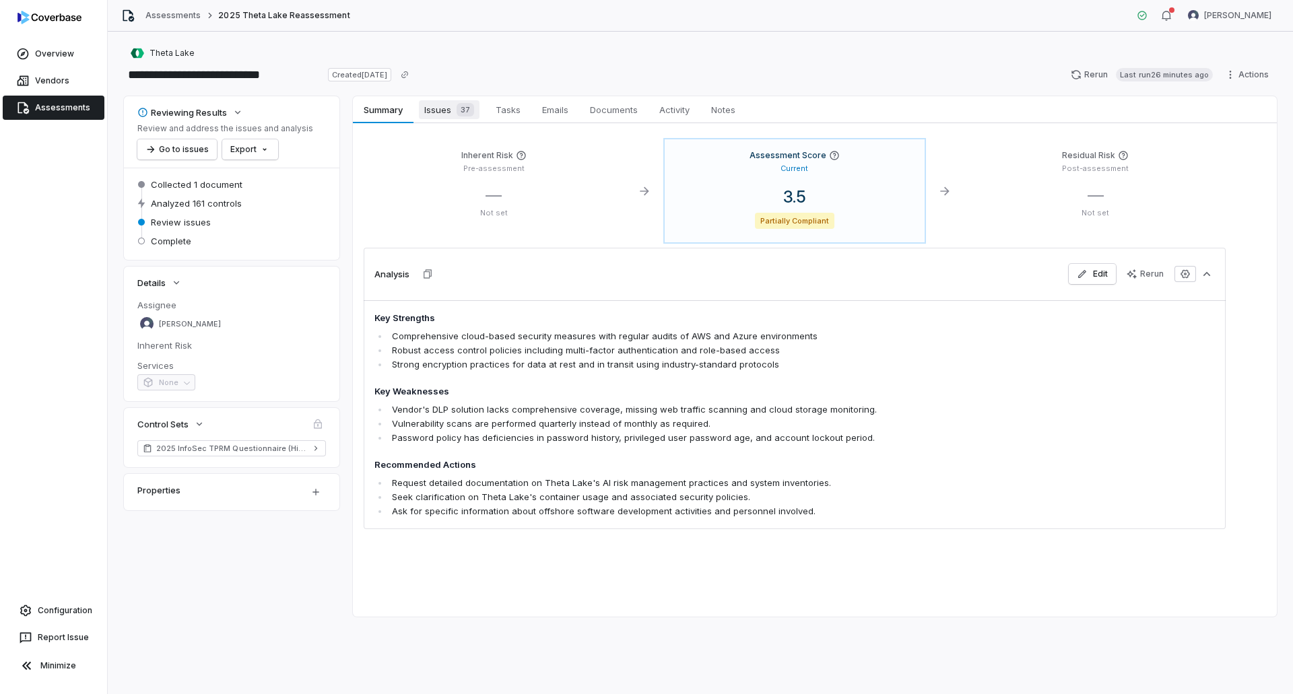
click at [434, 111] on span "Issues 37" at bounding box center [449, 109] width 61 height 19
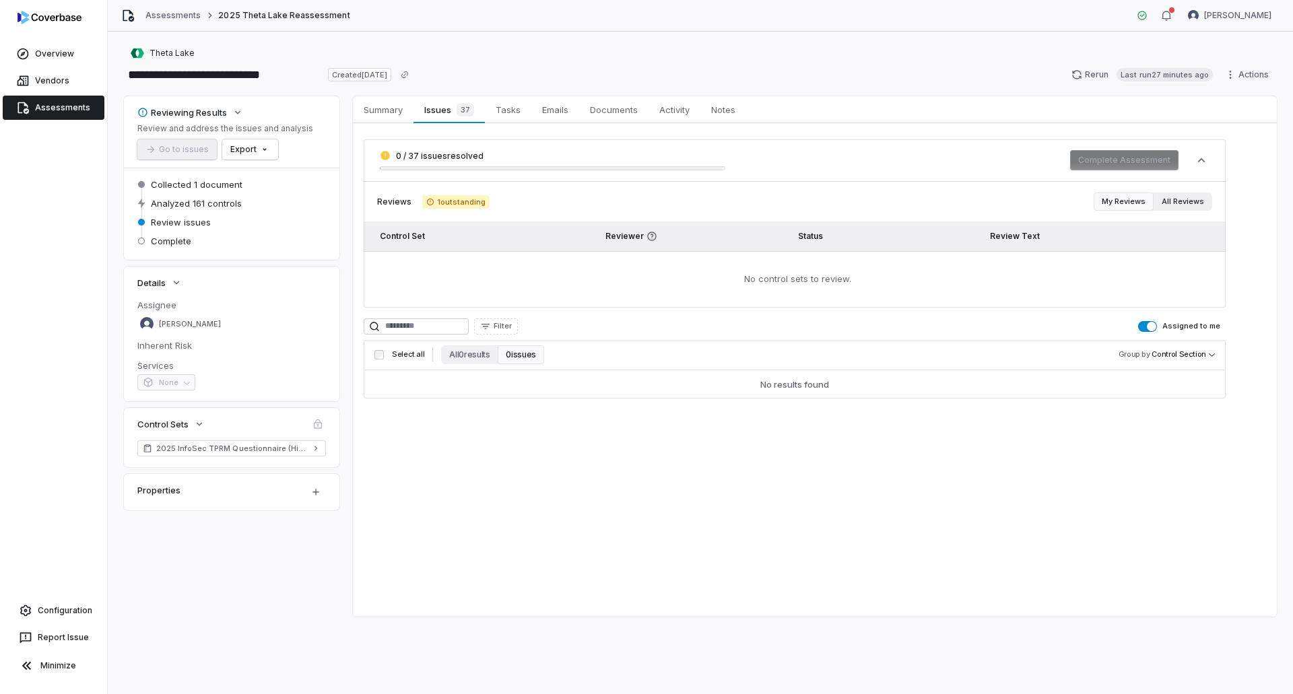
click at [1171, 205] on button "All Reviews" at bounding box center [1182, 202] width 59 height 18
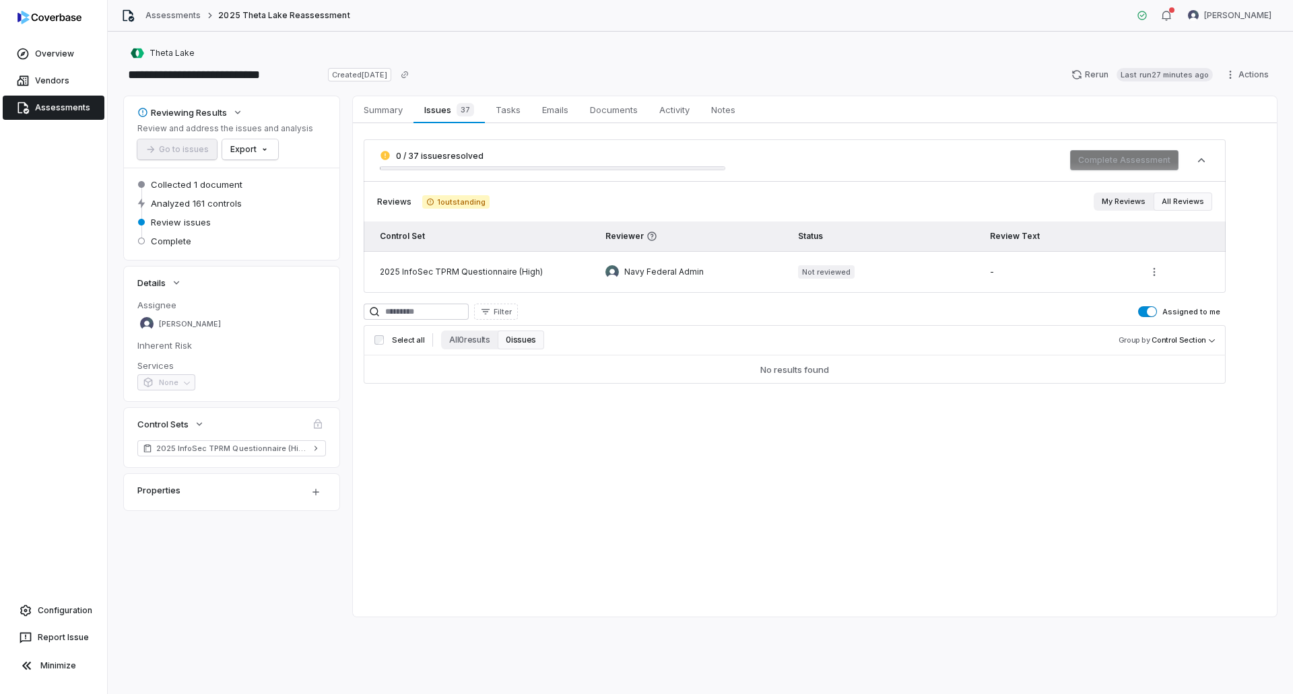
click at [1132, 199] on button "My Reviews" at bounding box center [1123, 202] width 60 height 18
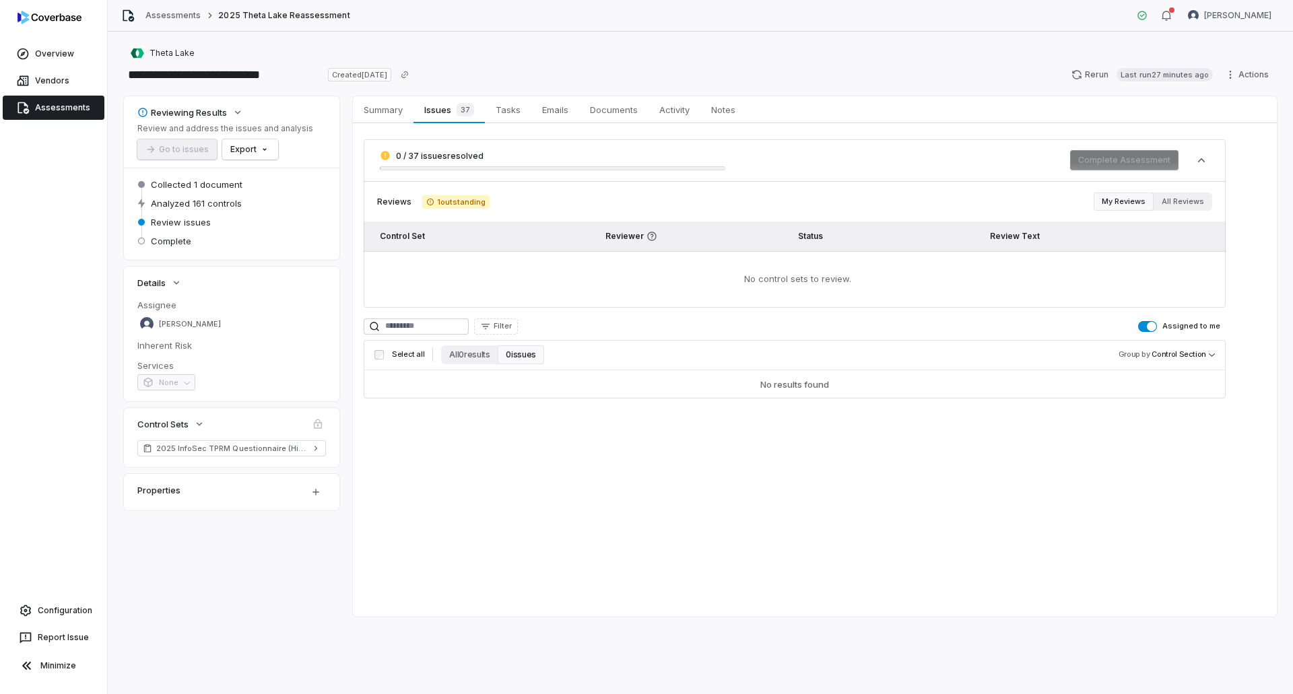
click at [897, 288] on td "No control sets to review." at bounding box center [795, 279] width 862 height 57
click at [1149, 321] on button "Assigned to me" at bounding box center [1147, 326] width 19 height 11
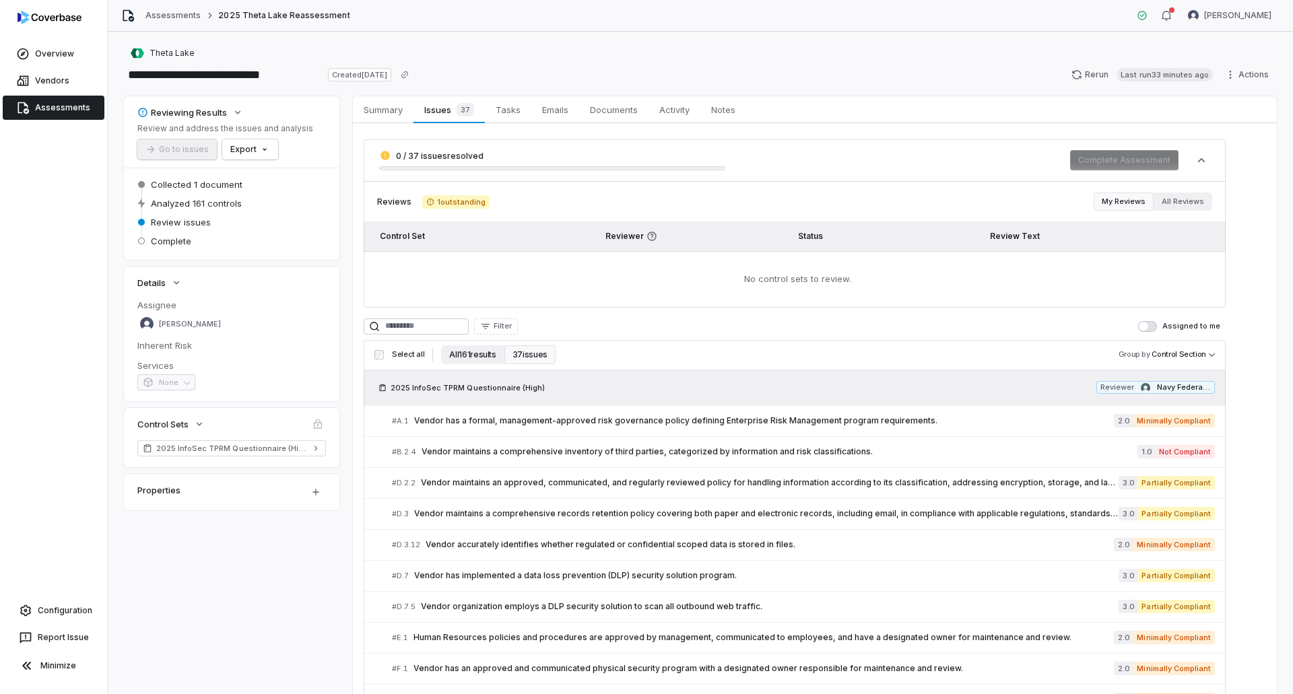
click at [471, 360] on button "All 161 results" at bounding box center [472, 354] width 63 height 19
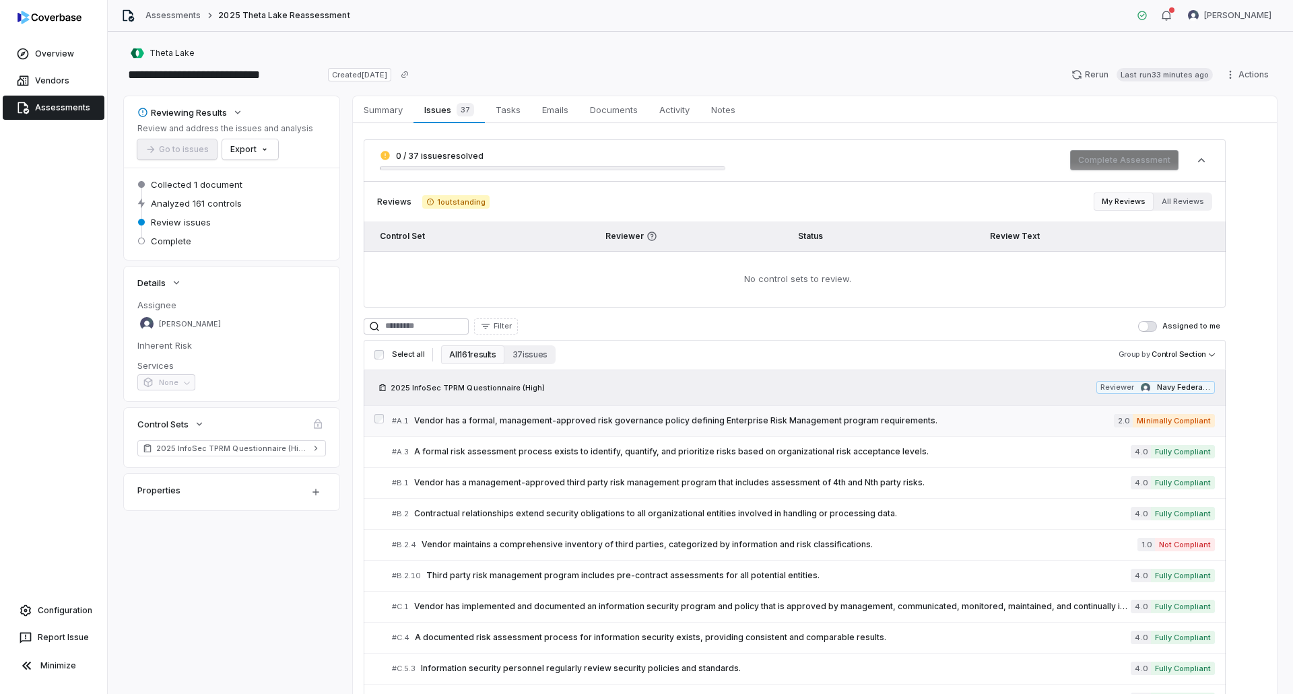
click at [1013, 419] on span "Vendor has a formal, management-approved risk governance policy defining Enterp…" at bounding box center [764, 420] width 700 height 11
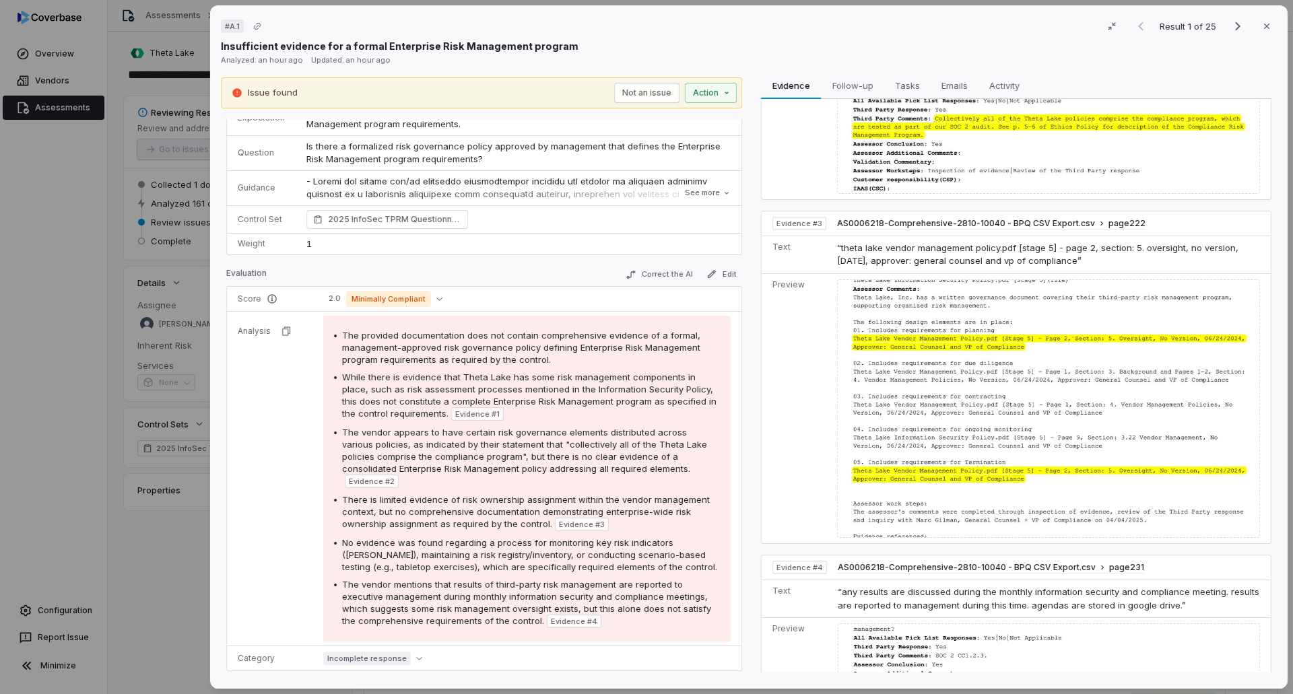
scroll to position [57, 0]
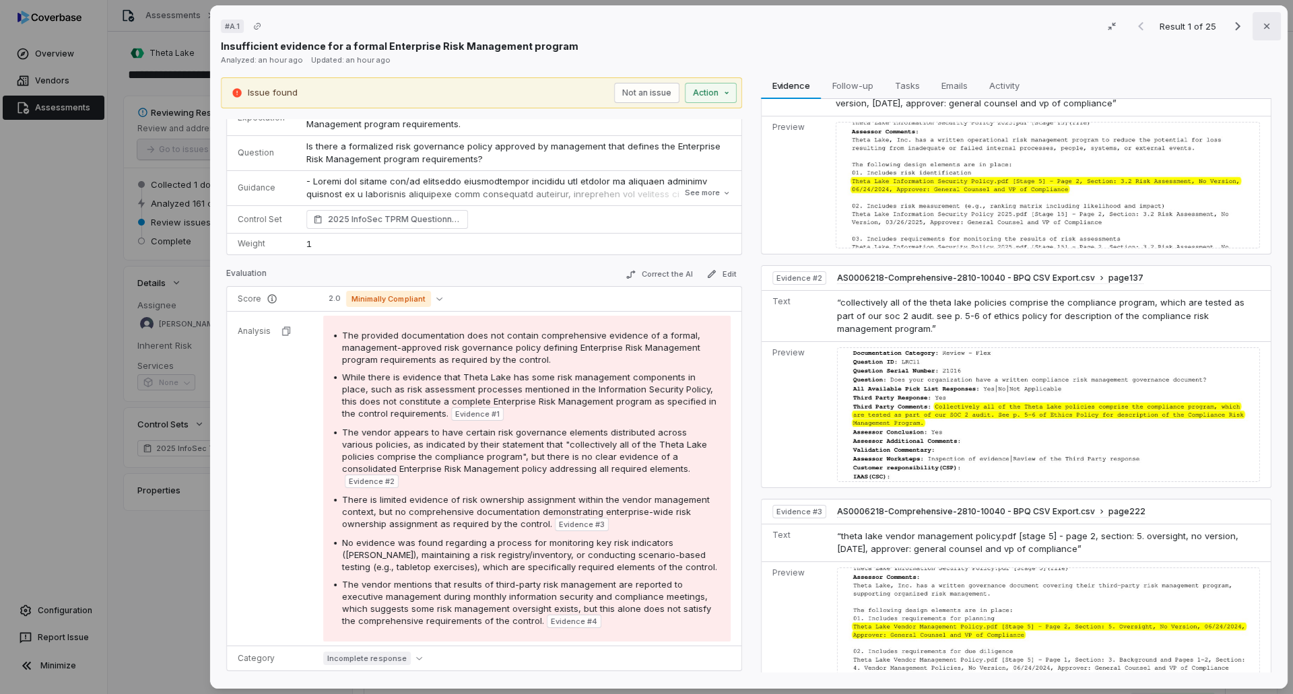
click at [1261, 26] on icon "button" at bounding box center [1266, 26] width 11 height 11
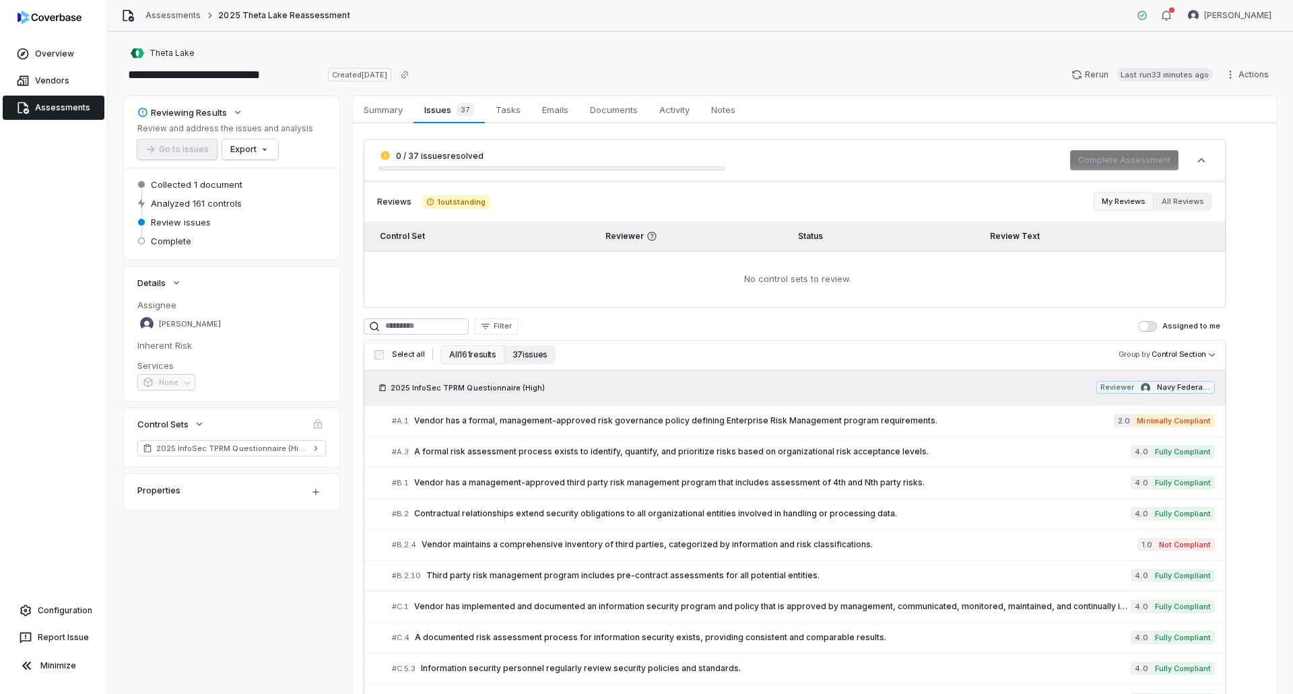
click at [539, 358] on button "37 issues" at bounding box center [529, 354] width 51 height 19
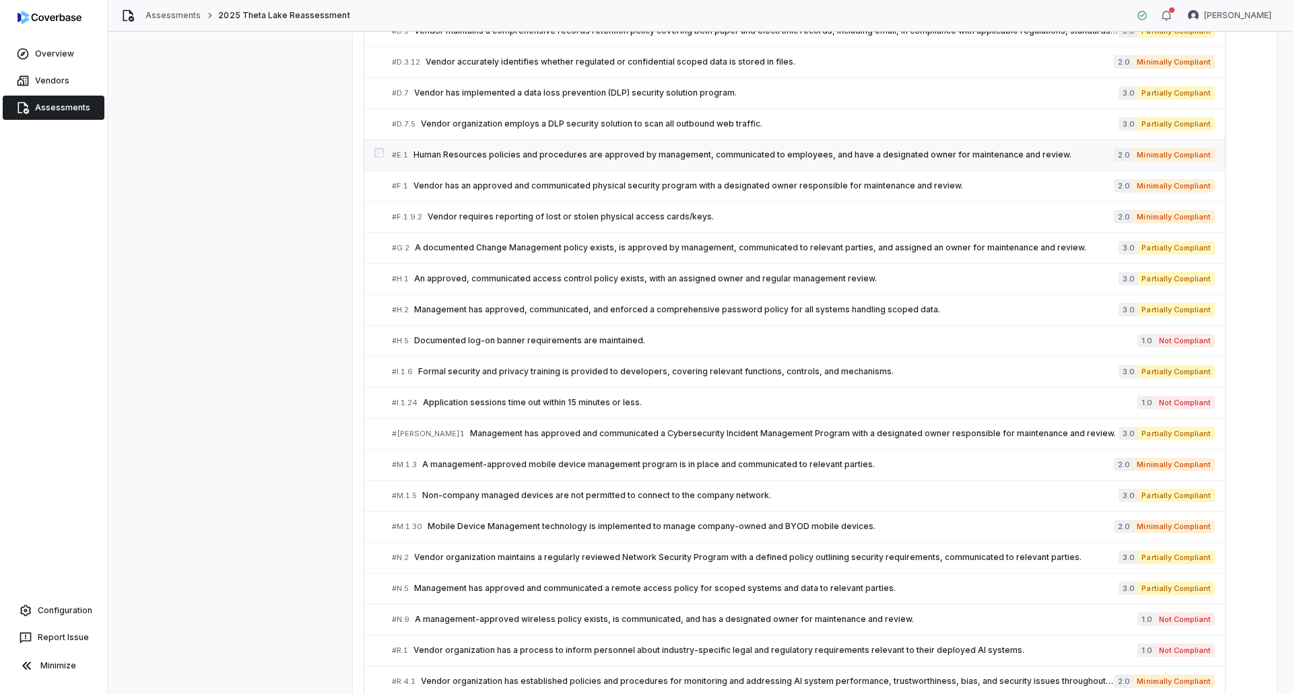
scroll to position [146, 0]
